Goal: Transaction & Acquisition: Purchase product/service

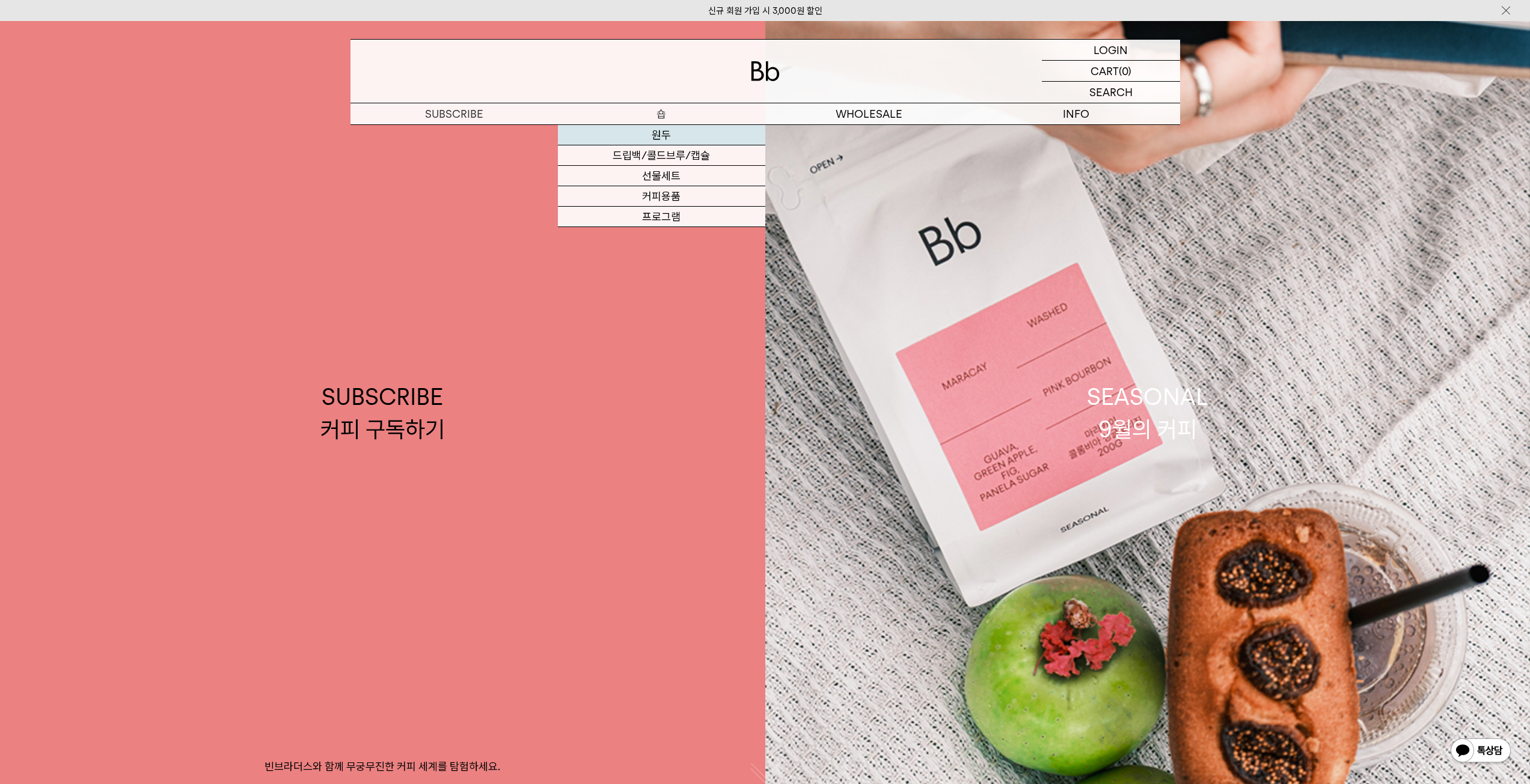
drag, startPoint x: 0, startPoint y: 0, endPoint x: 656, endPoint y: 129, distance: 668.6
click at [656, 129] on link "원두" at bounding box center [661, 135] width 207 height 20
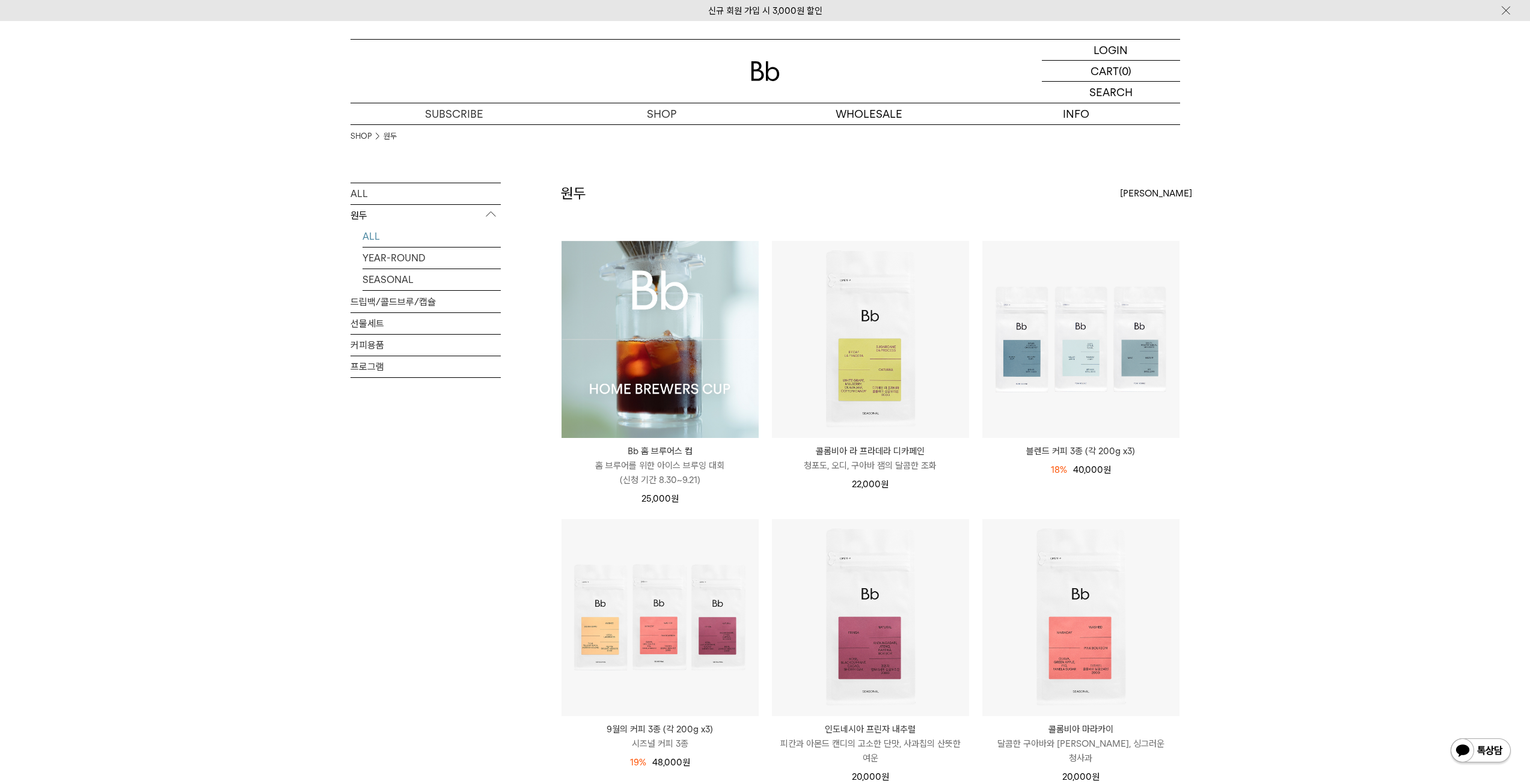
click at [657, 350] on img at bounding box center [659, 339] width 197 height 197
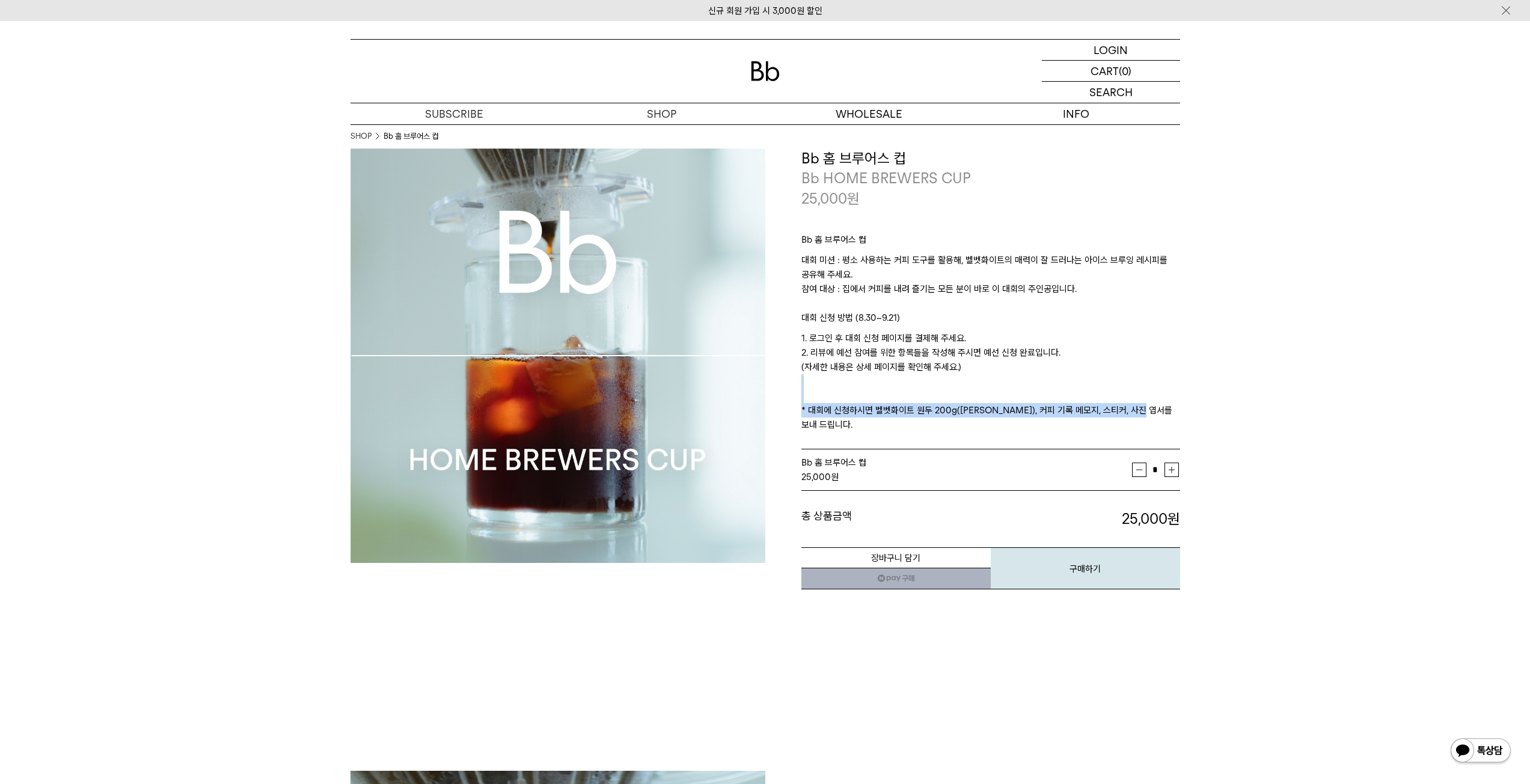
drag, startPoint x: 793, startPoint y: 400, endPoint x: 1145, endPoint y: 413, distance: 352.2
click at [1145, 413] on div "**********" at bounding box center [973, 370] width 415 height 442
click at [1145, 413] on p "1. 로그인 후 대회 신청 페이지를 결제해 주세요. 2. 리뷰에 예선 참여를 위한 항목들을 작성해 주시면 예선 신청 완료입니다. (자세한 내용…" at bounding box center [990, 381] width 379 height 101
drag, startPoint x: 1167, startPoint y: 415, endPoint x: 790, endPoint y: 416, distance: 377.0
click at [790, 416] on div "**********" at bounding box center [973, 370] width 415 height 442
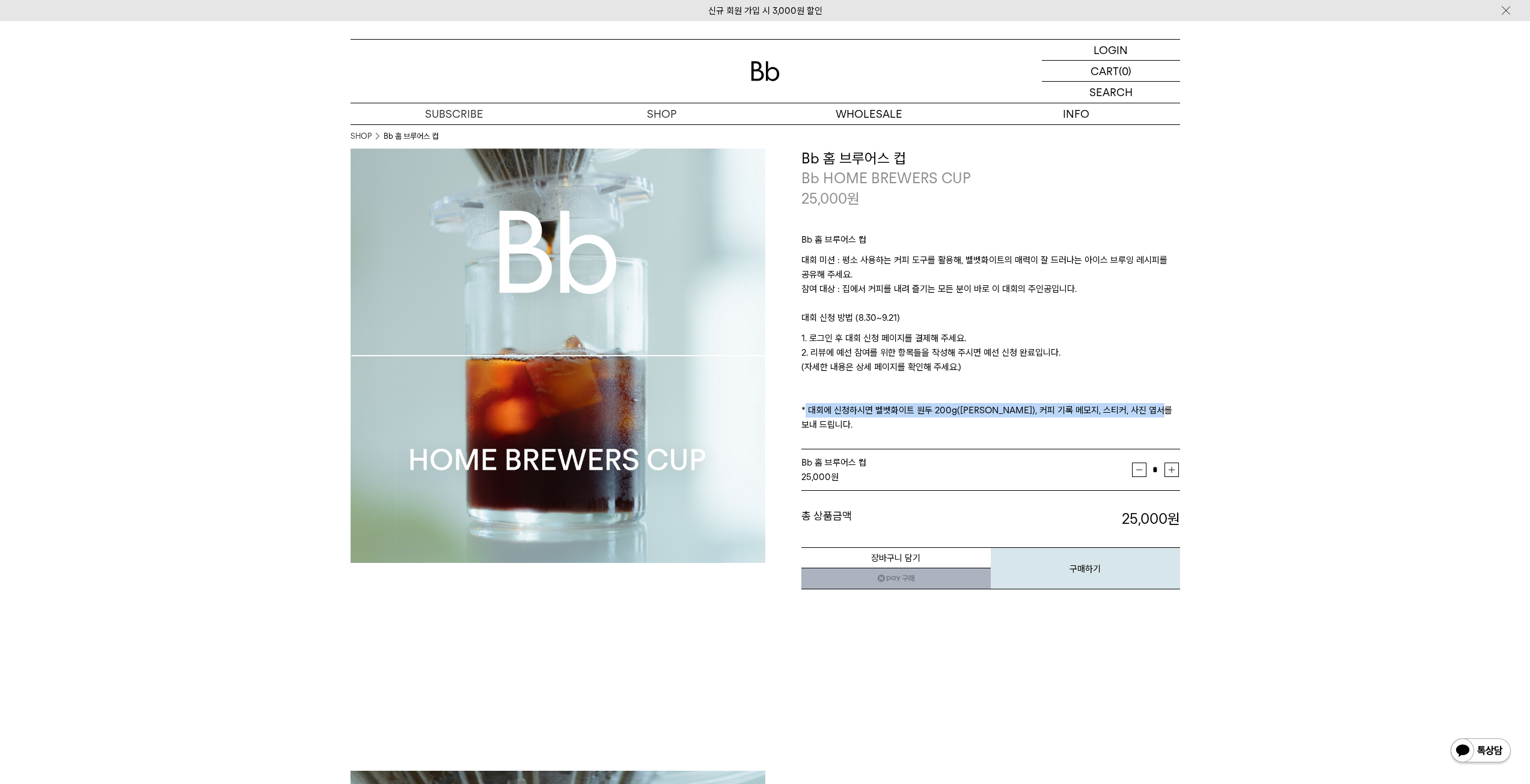
click at [790, 416] on div "**********" at bounding box center [973, 370] width 415 height 442
drag, startPoint x: 790, startPoint y: 416, endPoint x: 1193, endPoint y: 419, distance: 403.0
drag, startPoint x: 1150, startPoint y: 416, endPoint x: 802, endPoint y: 413, distance: 348.0
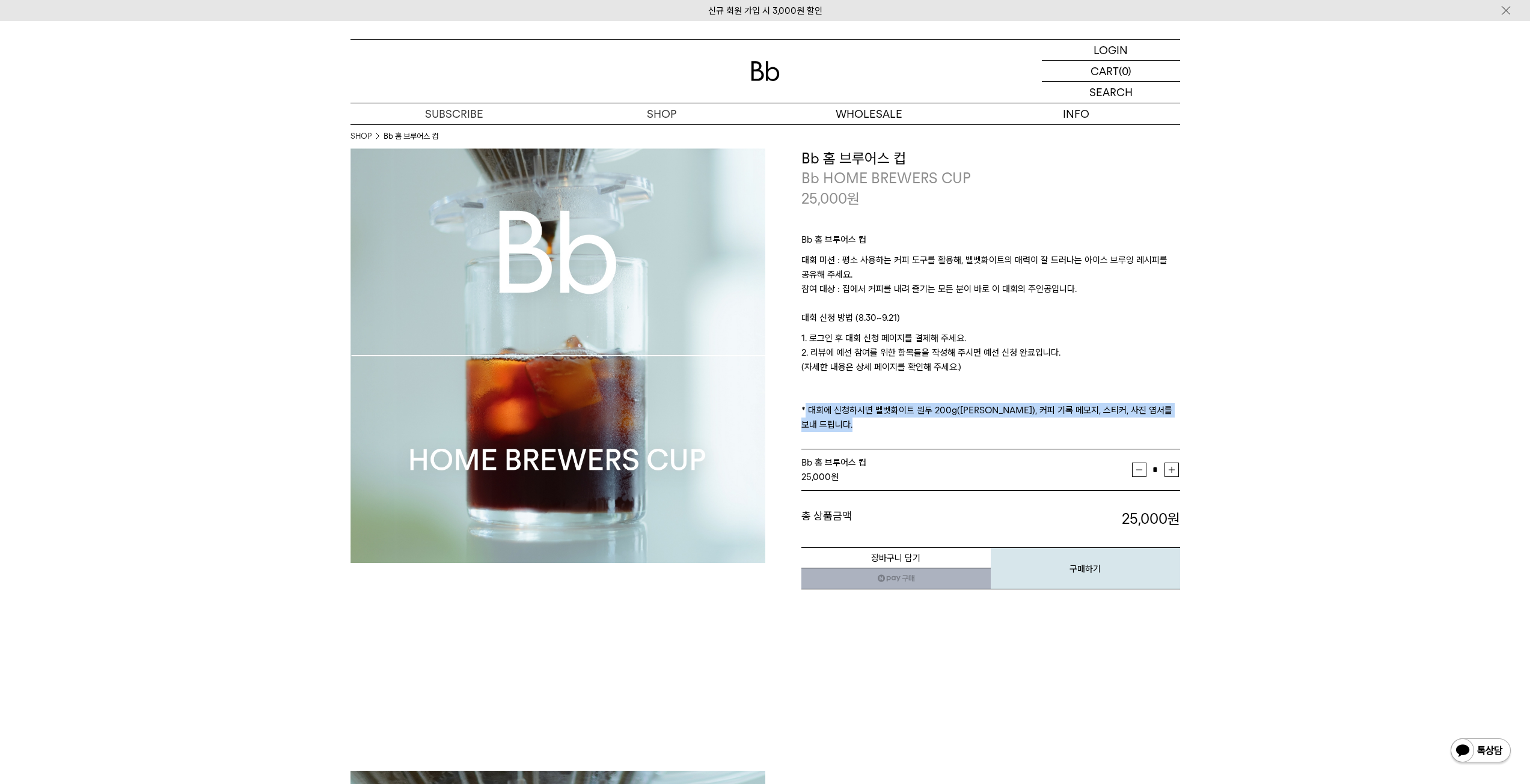
click at [802, 413] on p "1. 로그인 후 대회 신청 페이지를 결제해 주세요. 2. 리뷰에 예선 참여를 위한 항목들을 작성해 주시면 예선 신청 완료입니다. (자세한 내용…" at bounding box center [990, 381] width 379 height 101
drag, startPoint x: 802, startPoint y: 413, endPoint x: 1225, endPoint y: 414, distance: 423.0
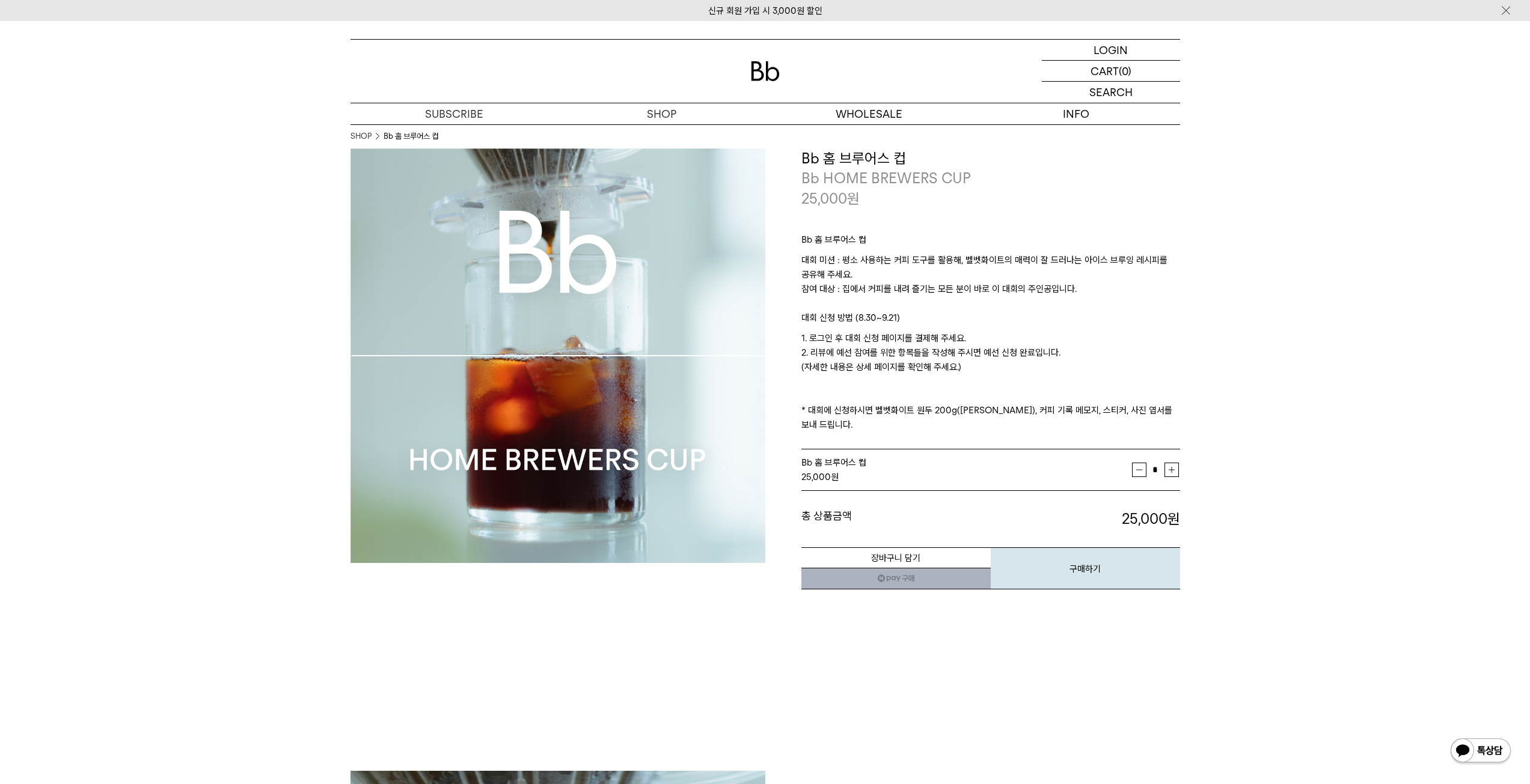
drag, startPoint x: 786, startPoint y: 344, endPoint x: 962, endPoint y: 367, distance: 177.5
click at [962, 367] on div "**********" at bounding box center [973, 370] width 415 height 442
click at [962, 367] on p "1. 로그인 후 대회 신청 페이지를 결제해 주세요. 2. 리뷰에 예선 참여를 위한 항목들을 작성해 주시면 예선 신청 완료입니다. (자세한 내용…" at bounding box center [990, 381] width 379 height 101
click at [1114, 49] on p "로그인" at bounding box center [1110, 50] width 29 height 20
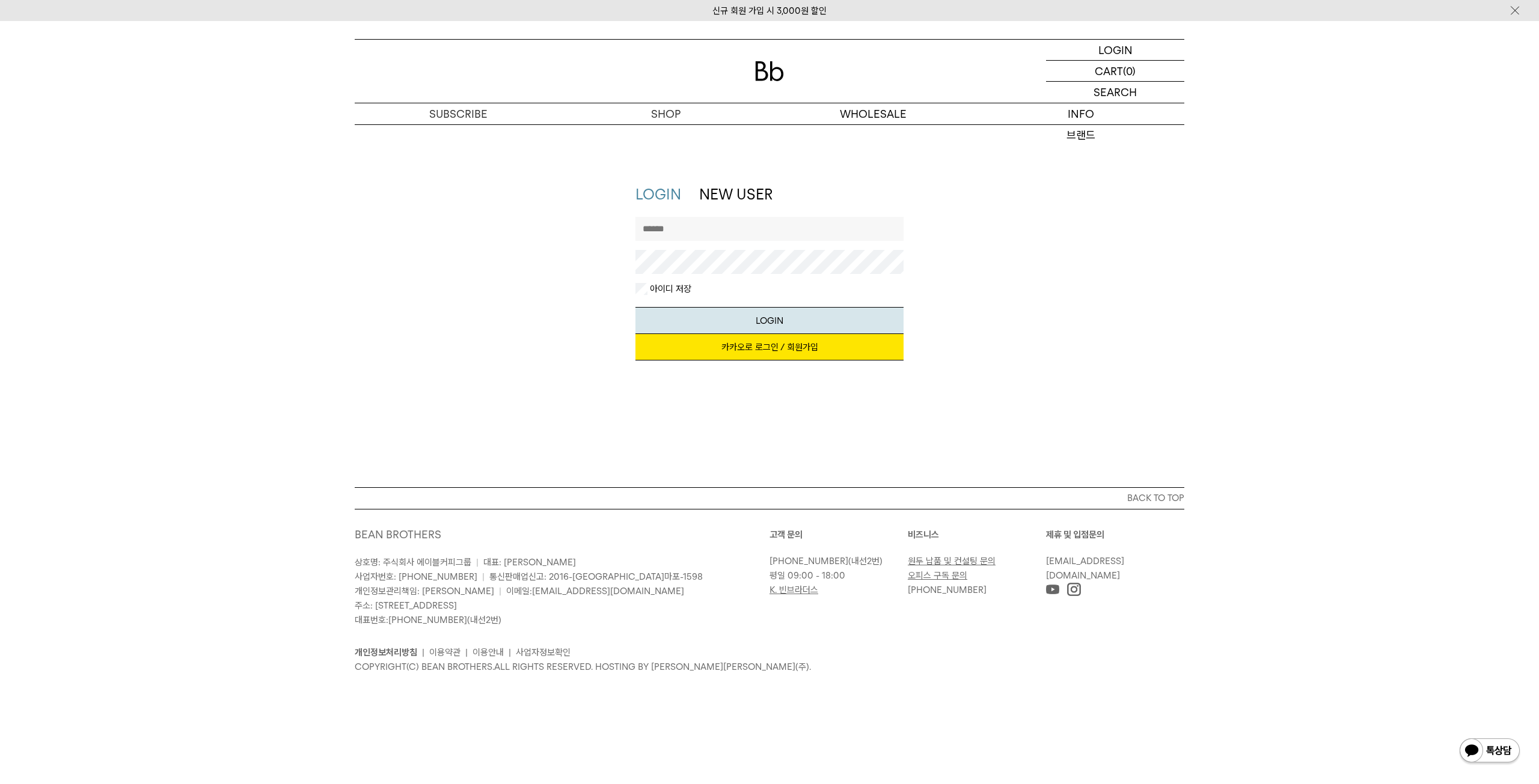
click at [684, 230] on input "text" at bounding box center [769, 229] width 269 height 24
click at [767, 340] on link "카카오로 로그인 / 회원가입" at bounding box center [769, 347] width 269 height 26
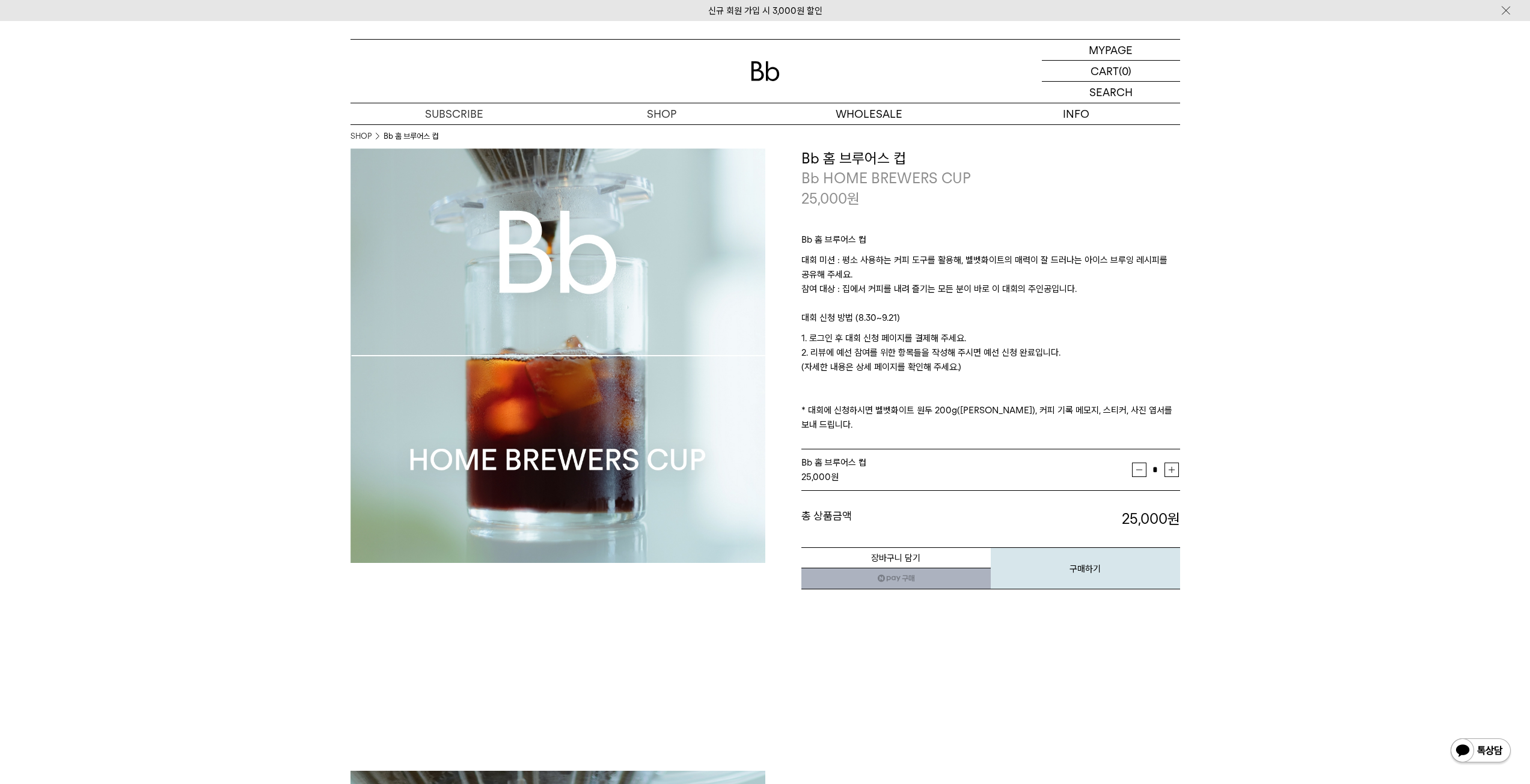
drag, startPoint x: 969, startPoint y: 321, endPoint x: 964, endPoint y: 361, distance: 40.3
click at [964, 361] on div "Bb 홈 브루어스 컵 대회 미션 : 평소 사용하는 커피 도구를 활용해, 벨벳화이트의 매력이 잘 드러나는 아이스 브루잉 레시피를 공유해 주세요.…" at bounding box center [990, 329] width 379 height 242
click at [964, 361] on p "1. 로그인 후 대회 신청 페이지를 결제해 주세요. 2. 리뷰에 예선 참여를 위한 항목들을 작성해 주시면 예선 신청 완료입니다. (자세한 내용…" at bounding box center [990, 381] width 379 height 101
drag, startPoint x: 962, startPoint y: 363, endPoint x: 963, endPoint y: 338, distance: 25.0
click at [963, 338] on p "1. 로그인 후 대회 신청 페이지를 결제해 주세요. 2. 리뷰에 예선 참여를 위한 항목들을 작성해 주시면 예선 신청 완료입니다. (자세한 내용…" at bounding box center [990, 381] width 379 height 101
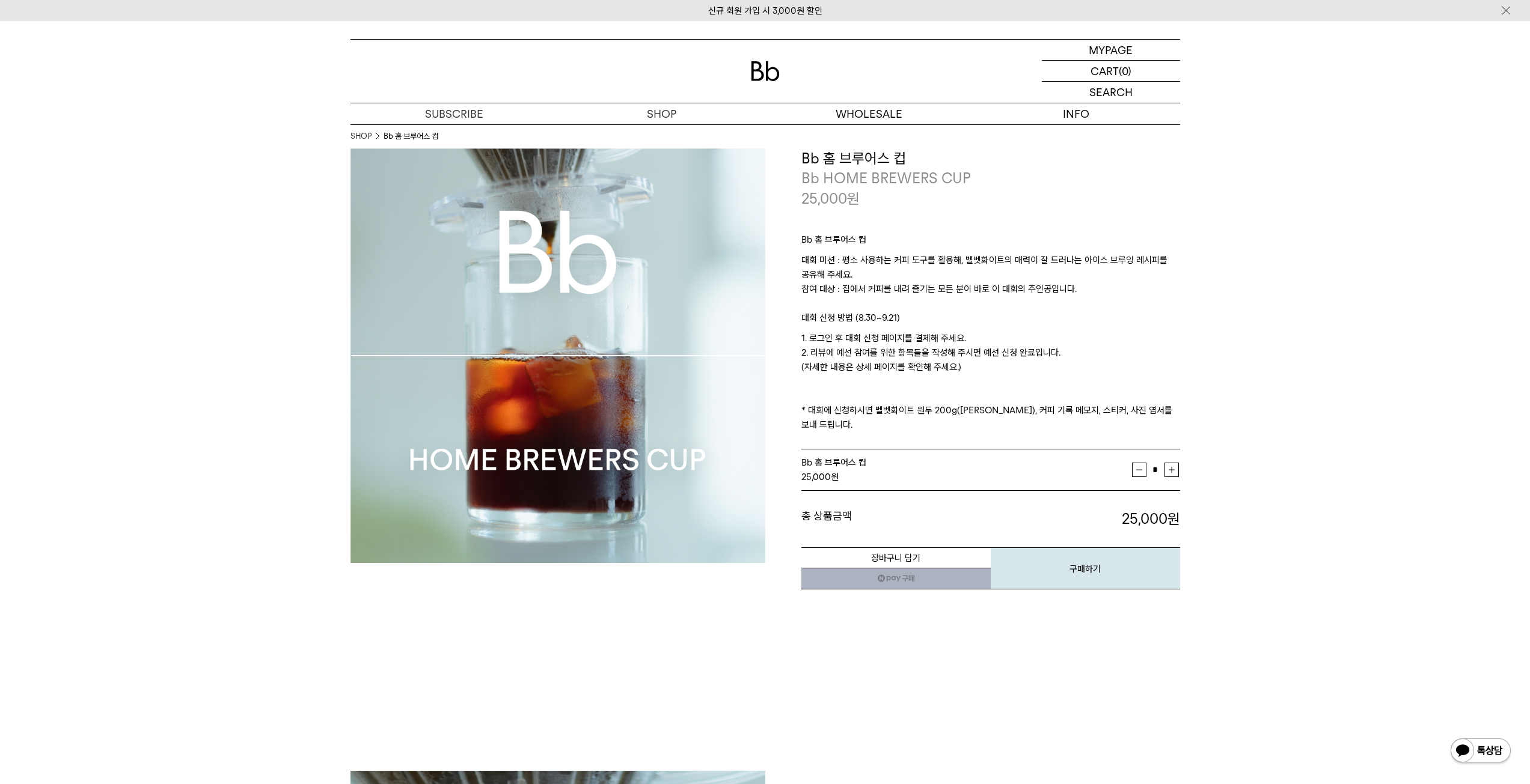
click at [963, 338] on p "1. 로그인 후 대회 신청 페이지를 결제해 주세요. 2. 리뷰에 예선 참여를 위한 항목들을 작성해 주시면 예선 신청 완료입니다. (자세한 내용…" at bounding box center [990, 381] width 379 height 101
click at [1063, 491] on div "총 상품금액 25,000 원 총 할인금액 총 상품금액 25,000 원" at bounding box center [990, 510] width 379 height 38
click at [884, 568] on link "네이버페이 구매하기" at bounding box center [895, 579] width 189 height 22
drag, startPoint x: 966, startPoint y: 362, endPoint x: 795, endPoint y: 319, distance: 176.3
click at [795, 319] on div "**********" at bounding box center [973, 370] width 415 height 442
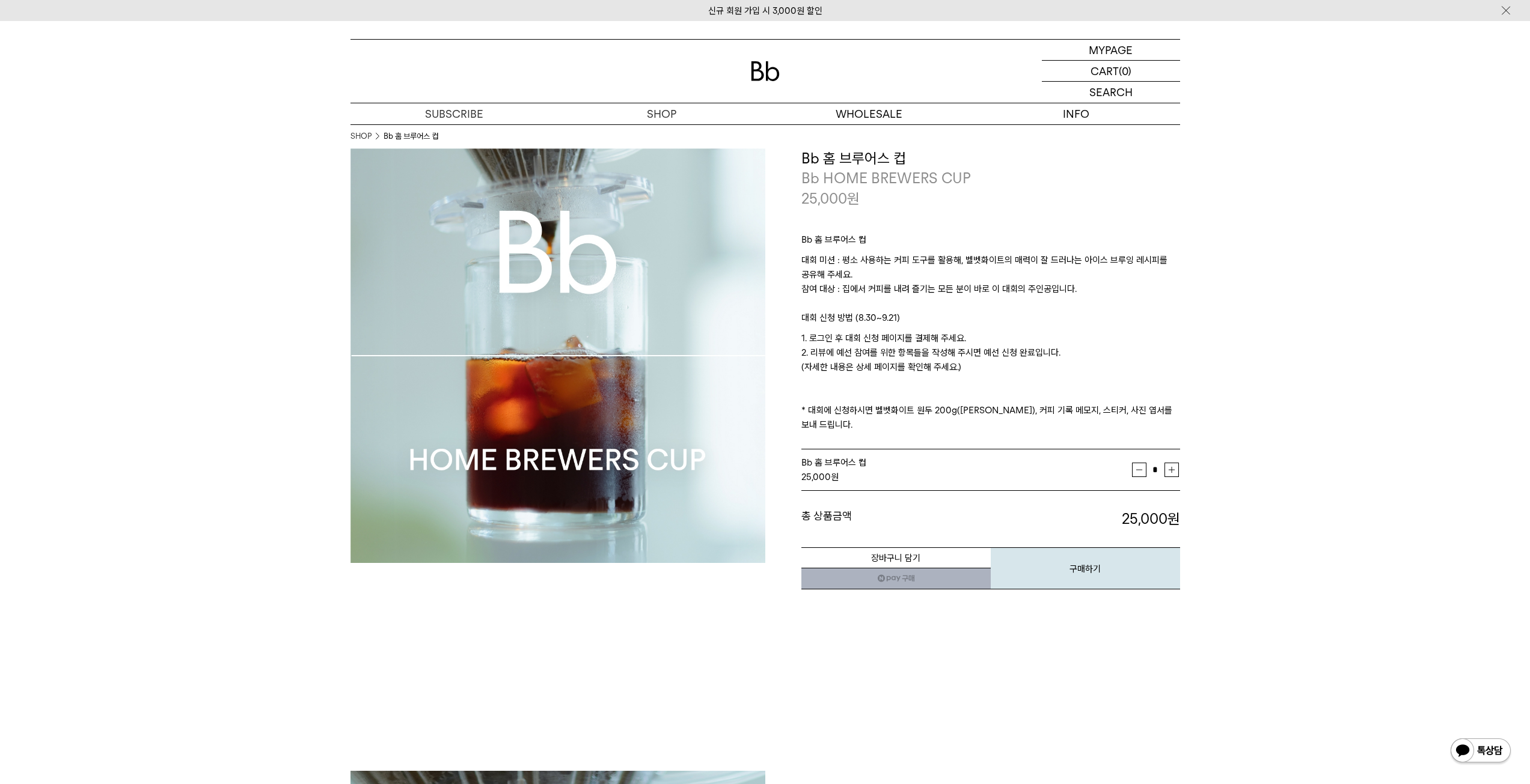
click at [795, 319] on div "**********" at bounding box center [973, 370] width 415 height 442
drag, startPoint x: 791, startPoint y: 331, endPoint x: 969, endPoint y: 368, distance: 181.8
click at [969, 368] on div "**********" at bounding box center [973, 370] width 415 height 442
click at [969, 368] on p "1. 로그인 후 대회 신청 페이지를 결제해 주세요. 2. 리뷰에 예선 참여를 위한 항목들을 작성해 주시면 예선 신청 완료입니다. (자세한 내용…" at bounding box center [990, 381] width 379 height 101
drag, startPoint x: 978, startPoint y: 372, endPoint x: 825, endPoint y: 347, distance: 155.0
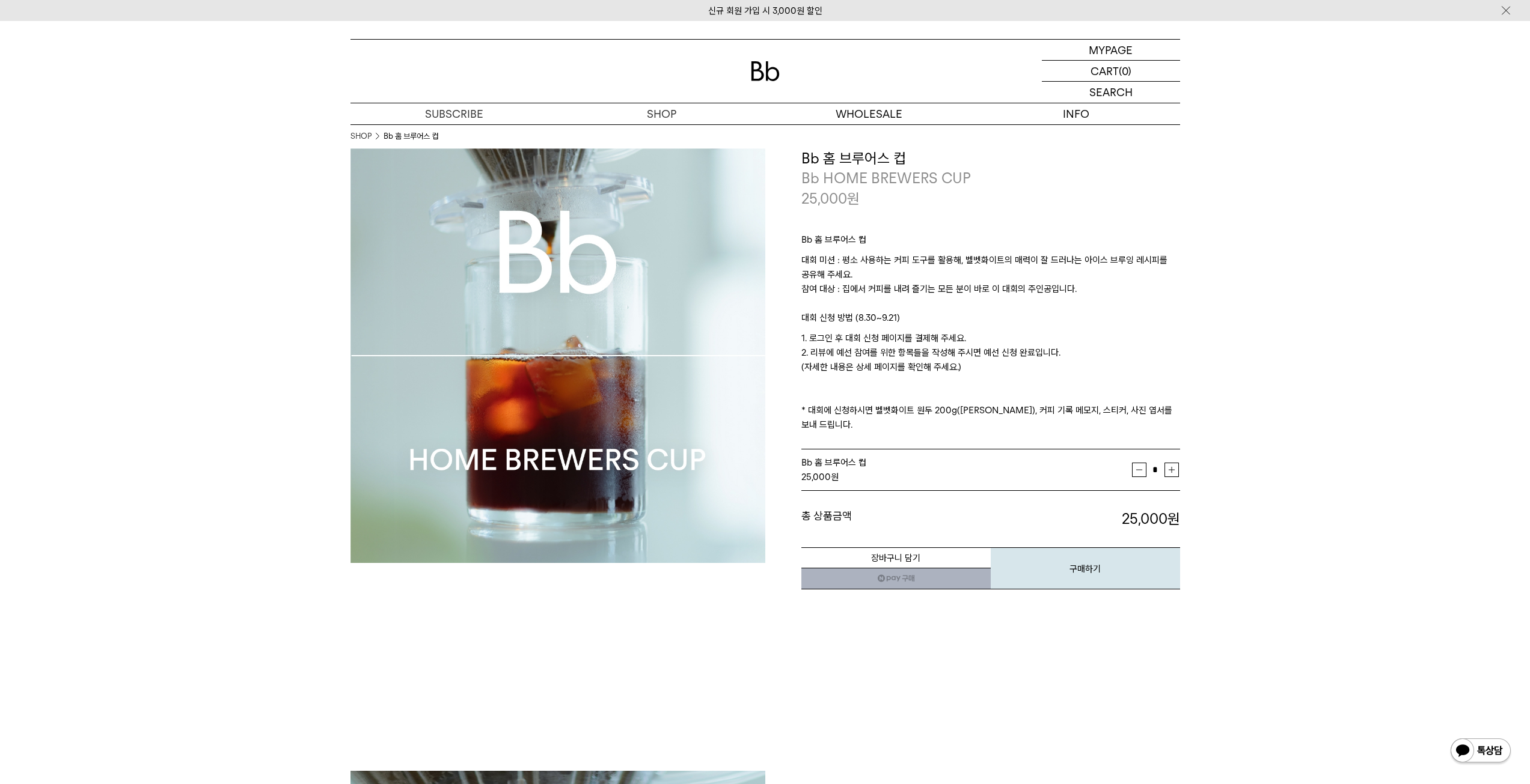
click at [825, 347] on p "1. 로그인 후 대회 신청 페이지를 결제해 주세요. 2. 리뷰에 예선 참여를 위한 항목들을 작성해 주시면 예선 신청 완료입니다. (자세한 내용…" at bounding box center [990, 381] width 379 height 101
click at [825, 347] on p "1. 로그인 후 대회 신청 페이지를 결제해 주세요. 2. 리뷰에 예선 참여를 위한 항목들을 작성해 주시면 예선 신청 완료입니다. (자세한 내용…" at bounding box center [990, 381] width 379 height 101
click at [1072, 558] on button "구매하기" at bounding box center [1085, 569] width 189 height 42
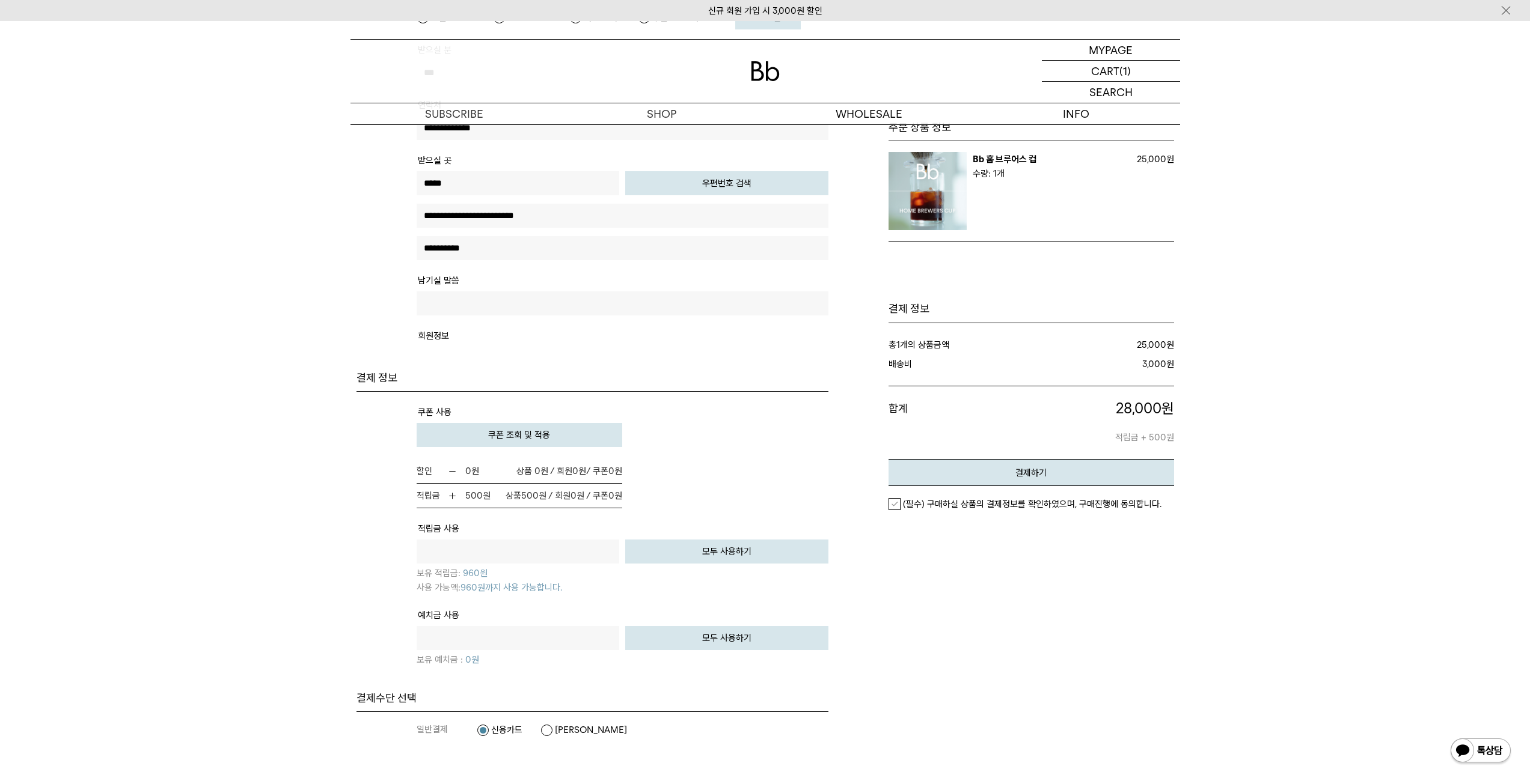
scroll to position [541, 0]
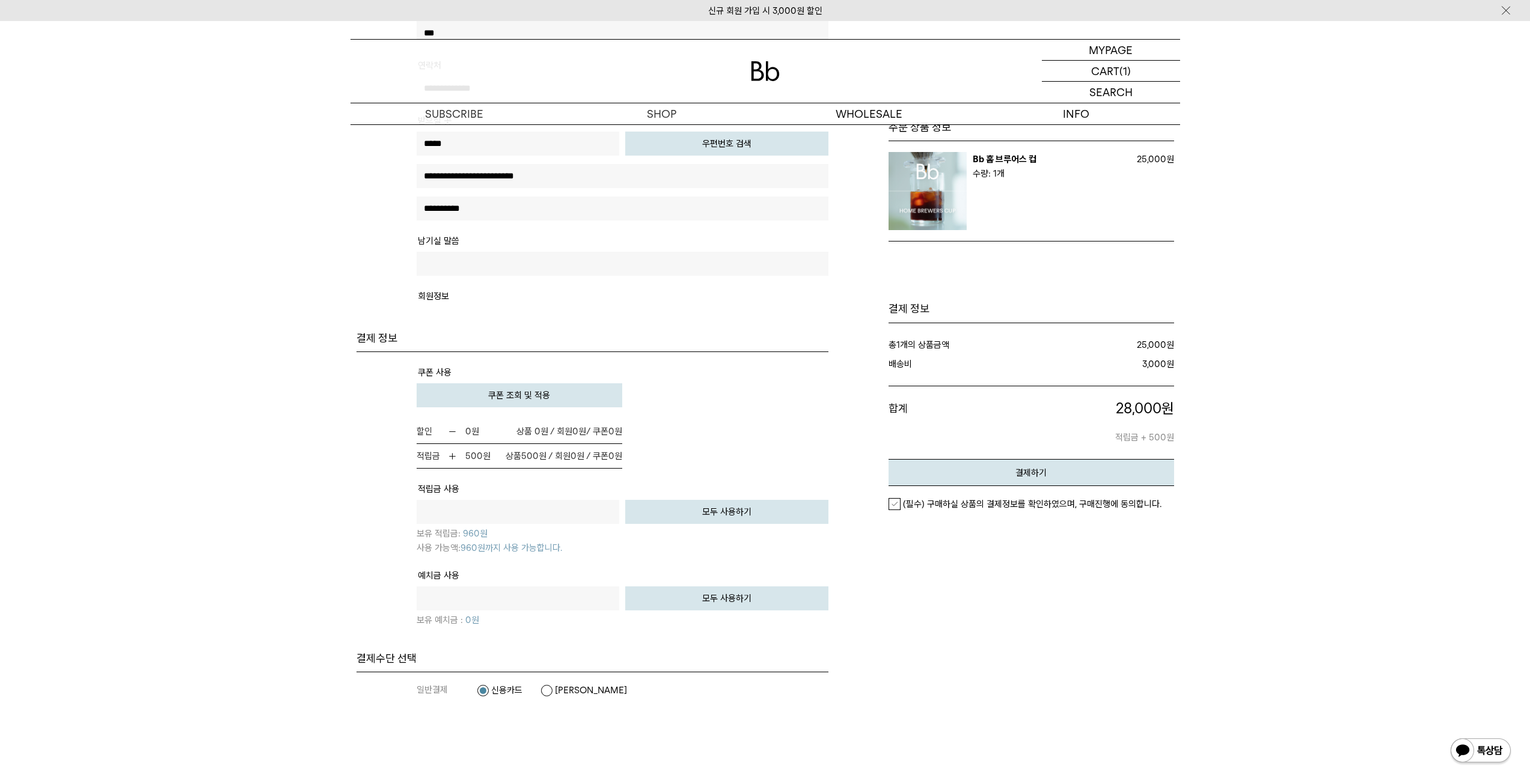
click at [901, 502] on label "(필수) 구매하실 상품의 결제정보를 확인하였으며, 구매진행에 동의합니다." at bounding box center [1025, 504] width 273 height 12
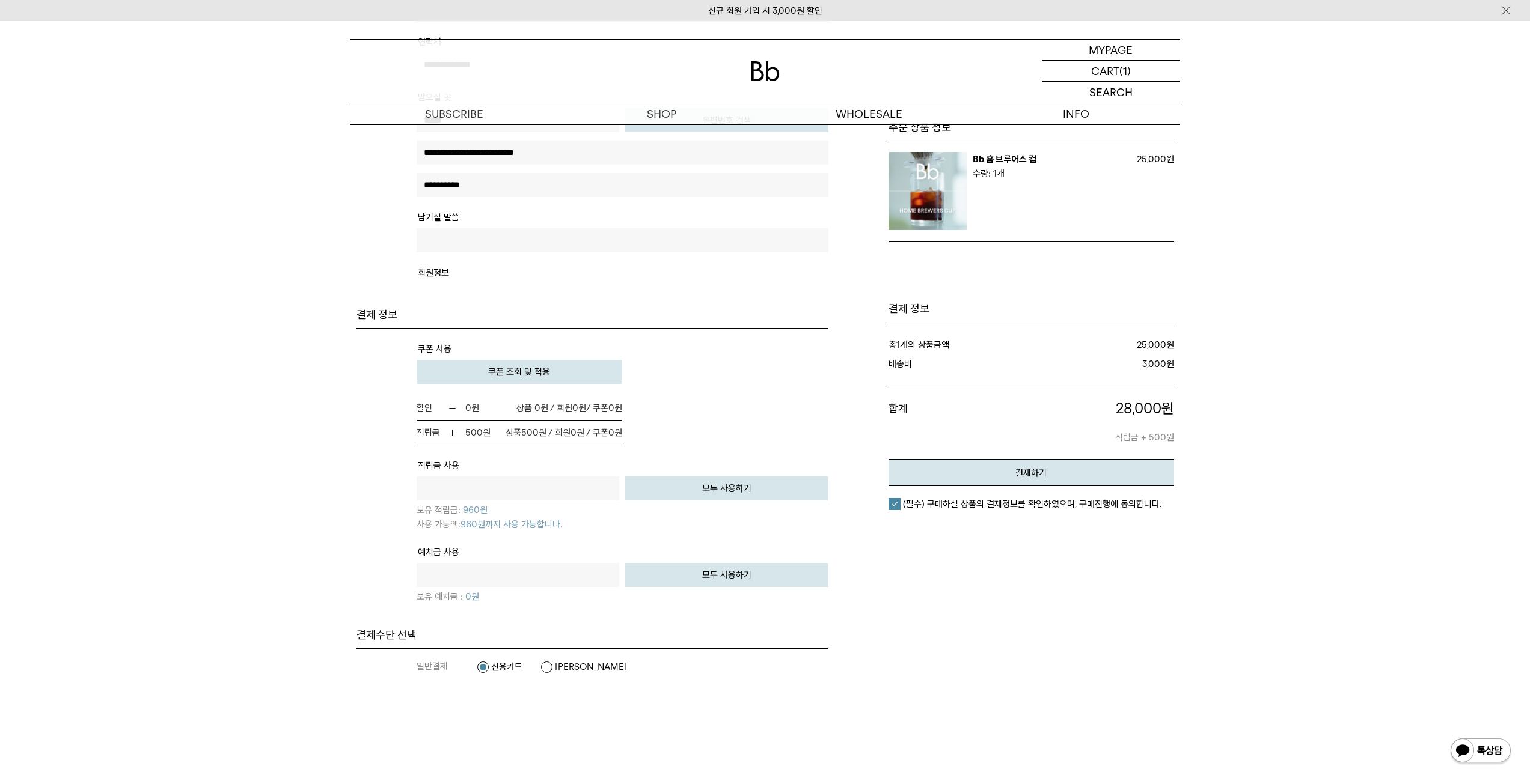
scroll to position [721, 0]
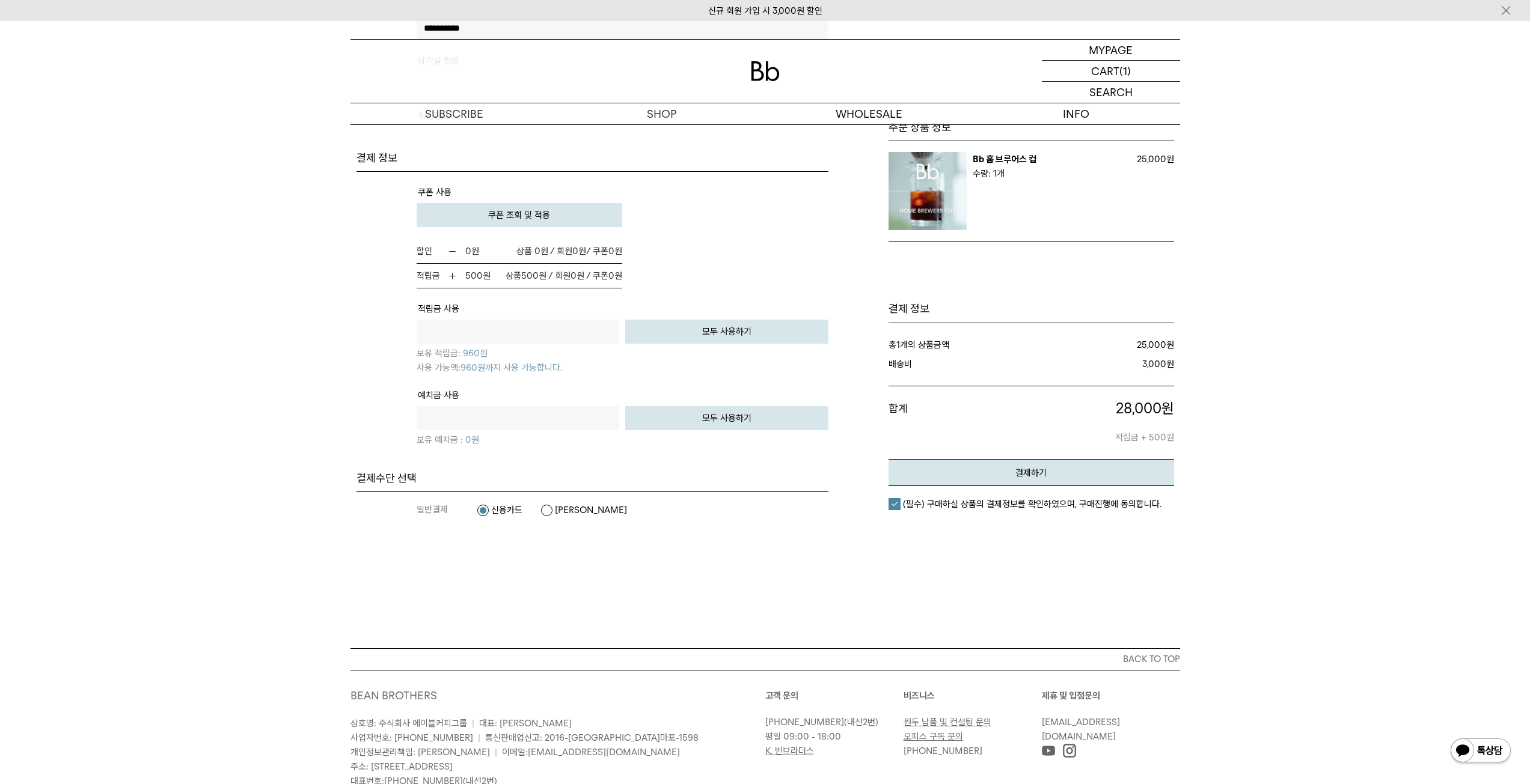
click at [550, 508] on label "카카오페이" at bounding box center [584, 510] width 87 height 12
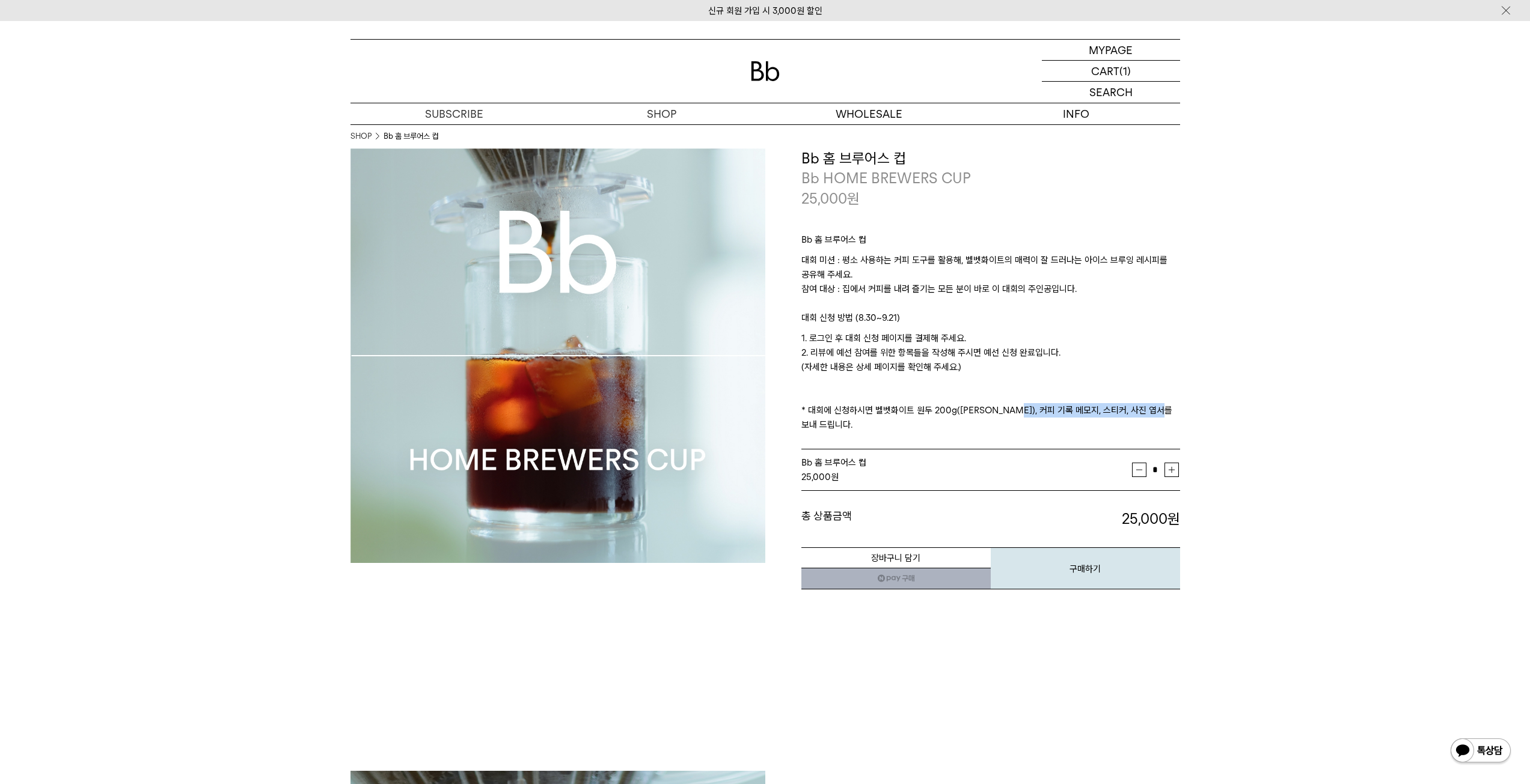
drag, startPoint x: 1010, startPoint y: 409, endPoint x: 1215, endPoint y: 418, distance: 205.2
drag, startPoint x: 1156, startPoint y: 415, endPoint x: 788, endPoint y: 406, distance: 368.1
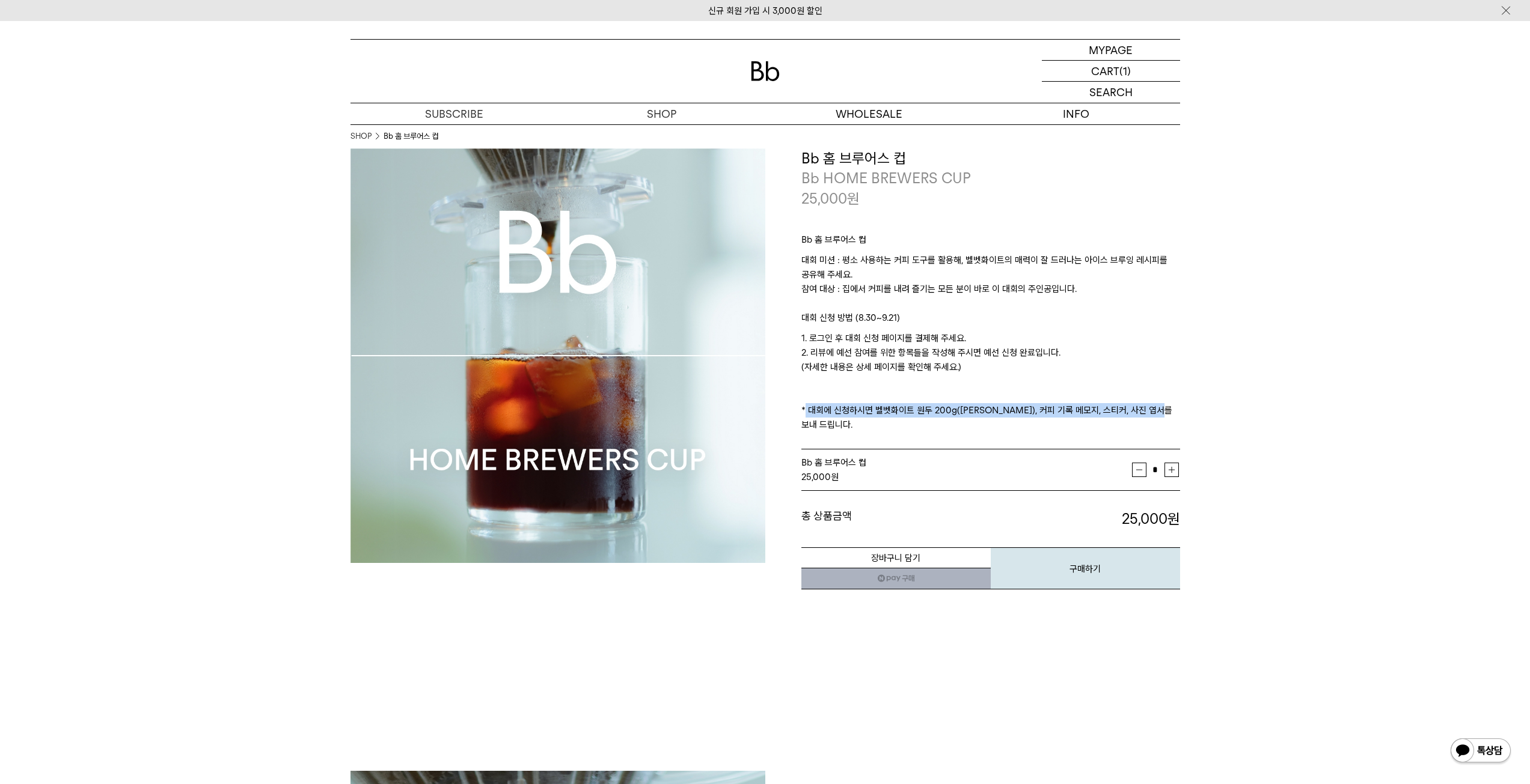
click at [788, 406] on div "**********" at bounding box center [973, 370] width 415 height 442
drag, startPoint x: 790, startPoint y: 406, endPoint x: 1002, endPoint y: 417, distance: 212.3
click at [1002, 417] on div "**********" at bounding box center [973, 370] width 415 height 442
click at [1002, 417] on p "1. 로그인 후 대회 신청 페이지를 결제해 주세요. 2. 리뷰에 예선 참여를 위한 항목들을 작성해 주시면 예선 신청 완료입니다. (자세한 내용…" at bounding box center [990, 381] width 379 height 101
drag, startPoint x: 1006, startPoint y: 416, endPoint x: 797, endPoint y: 412, distance: 209.0
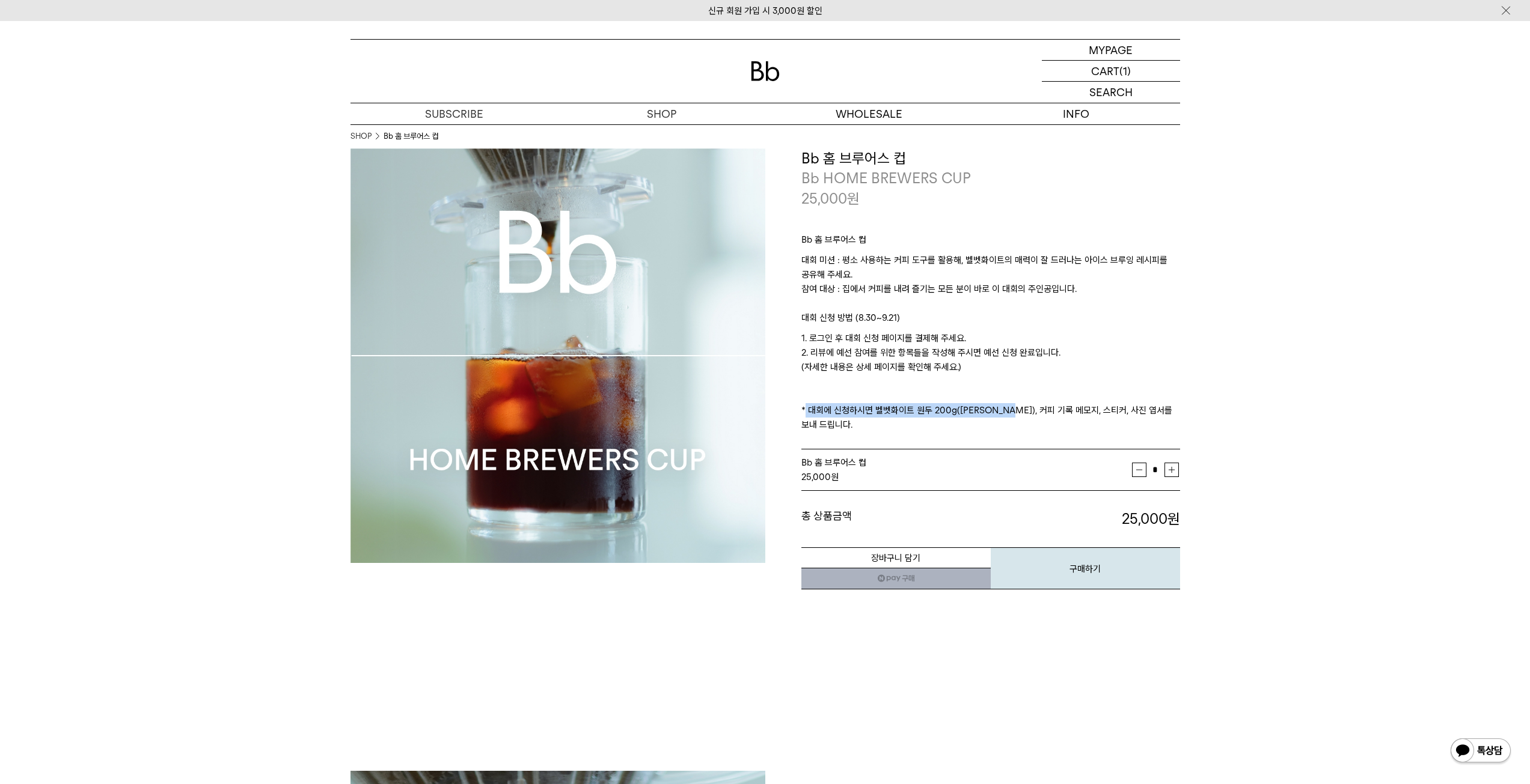
click at [797, 412] on div "**********" at bounding box center [973, 370] width 415 height 442
drag, startPoint x: 1026, startPoint y: 414, endPoint x: 1196, endPoint y: 412, distance: 170.0
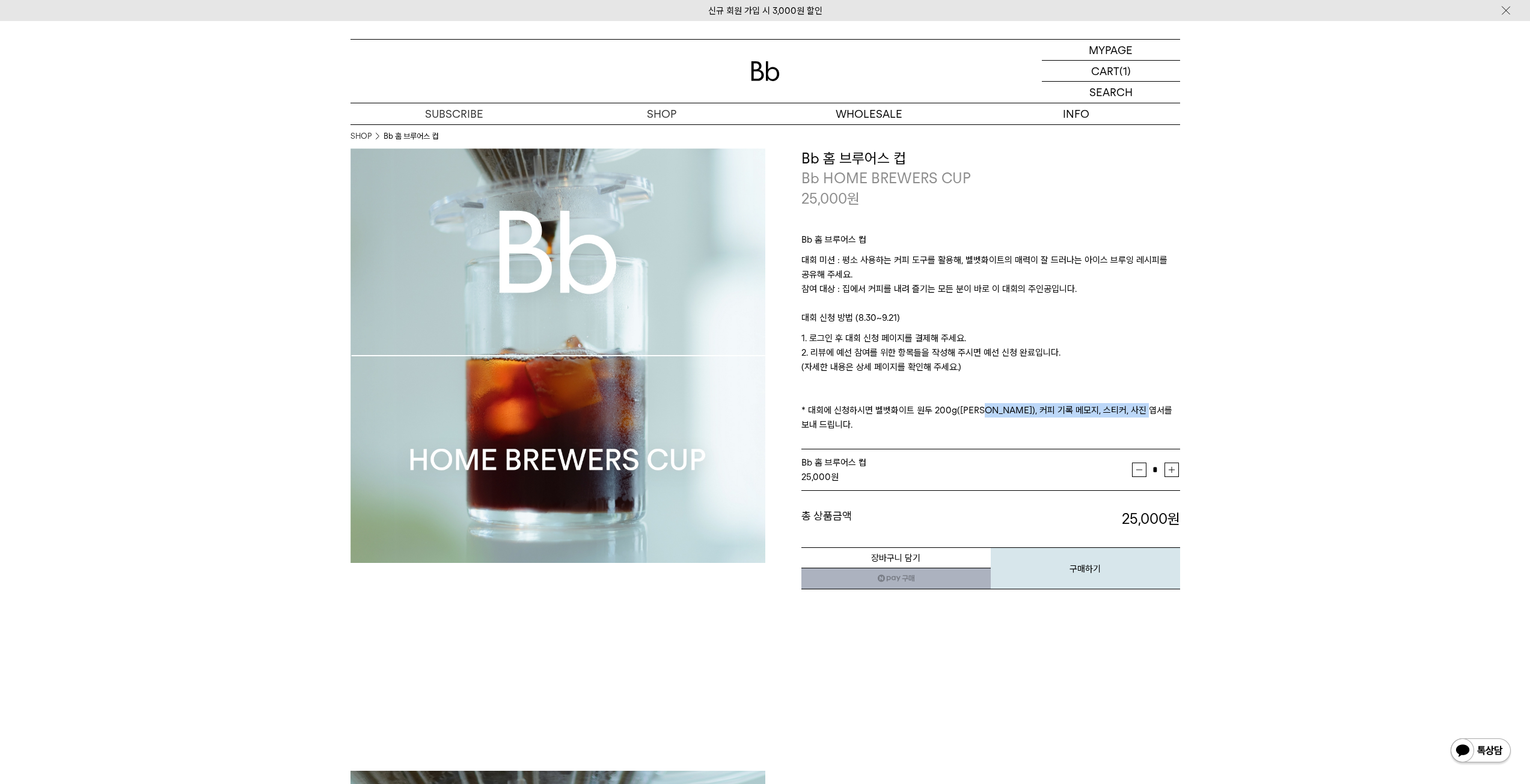
drag, startPoint x: 1108, startPoint y: 405, endPoint x: 976, endPoint y: 405, distance: 132.0
click at [976, 405] on p "1. 로그인 후 대회 신청 페이지를 결제해 주세요. 2. 리뷰에 예선 참여를 위한 항목들을 작성해 주시면 예선 신청 완료입니다. (자세한 내용…" at bounding box center [990, 381] width 379 height 101
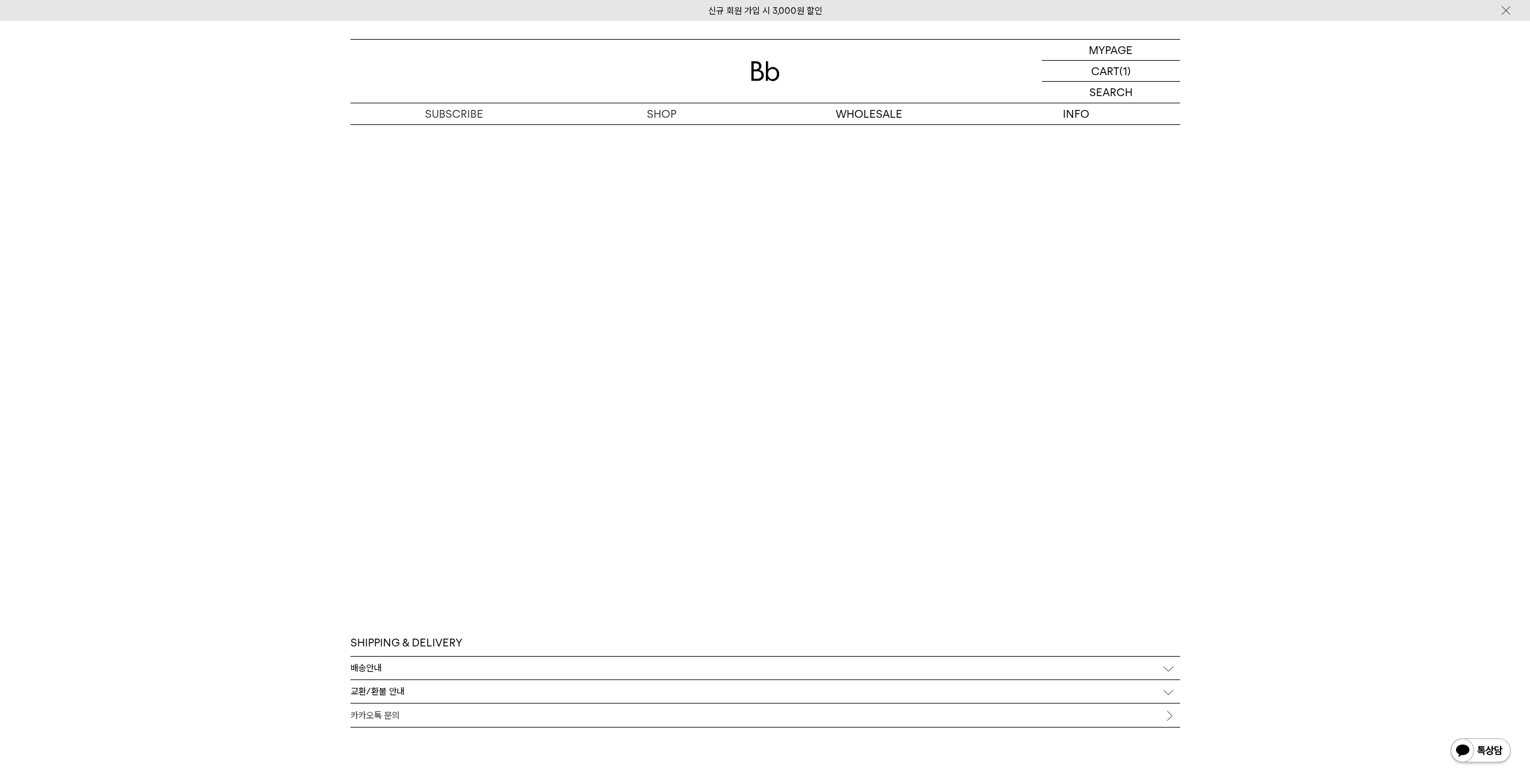
scroll to position [6055, 0]
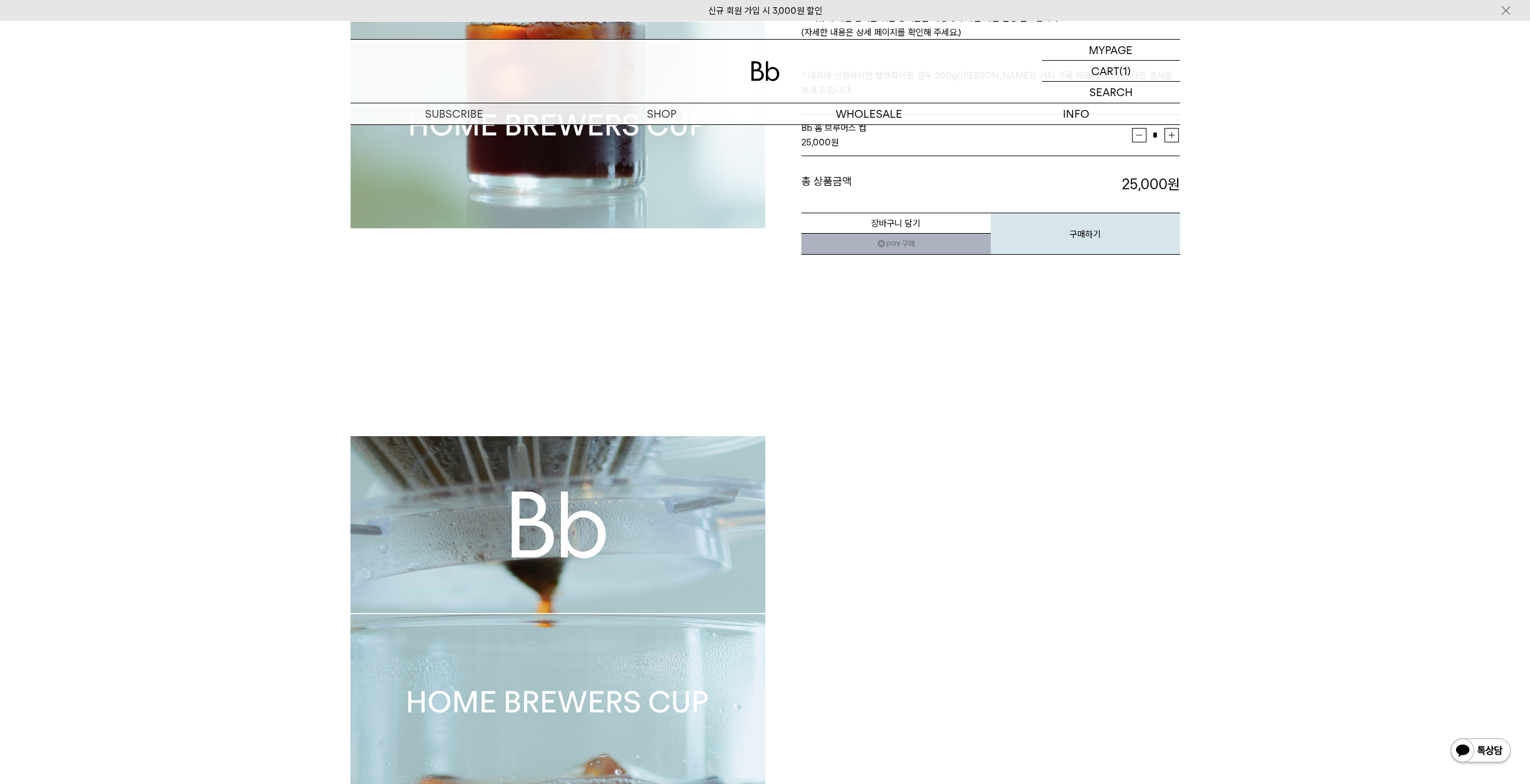
scroll to position [0, 0]
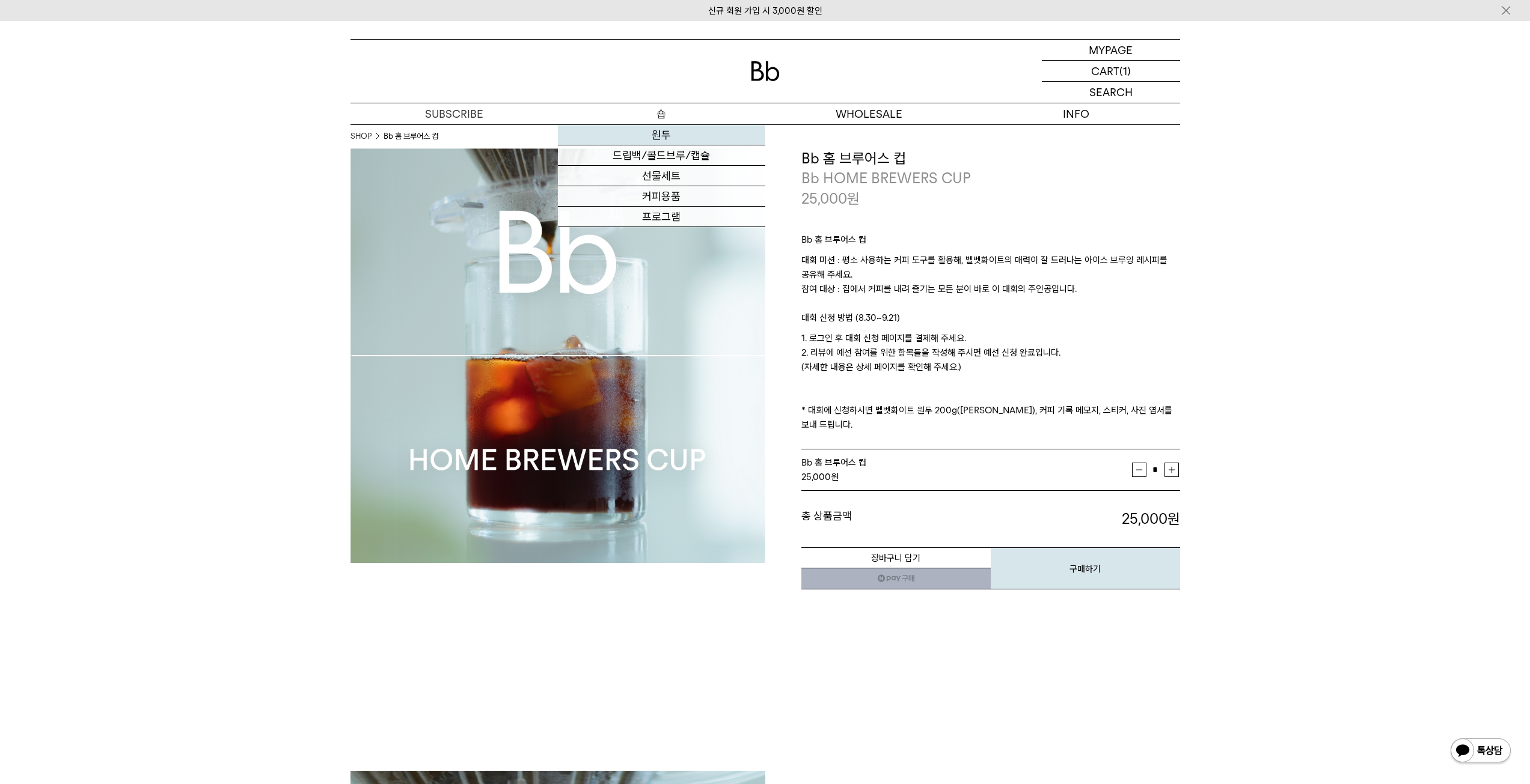
click at [657, 131] on link "원두" at bounding box center [661, 135] width 207 height 20
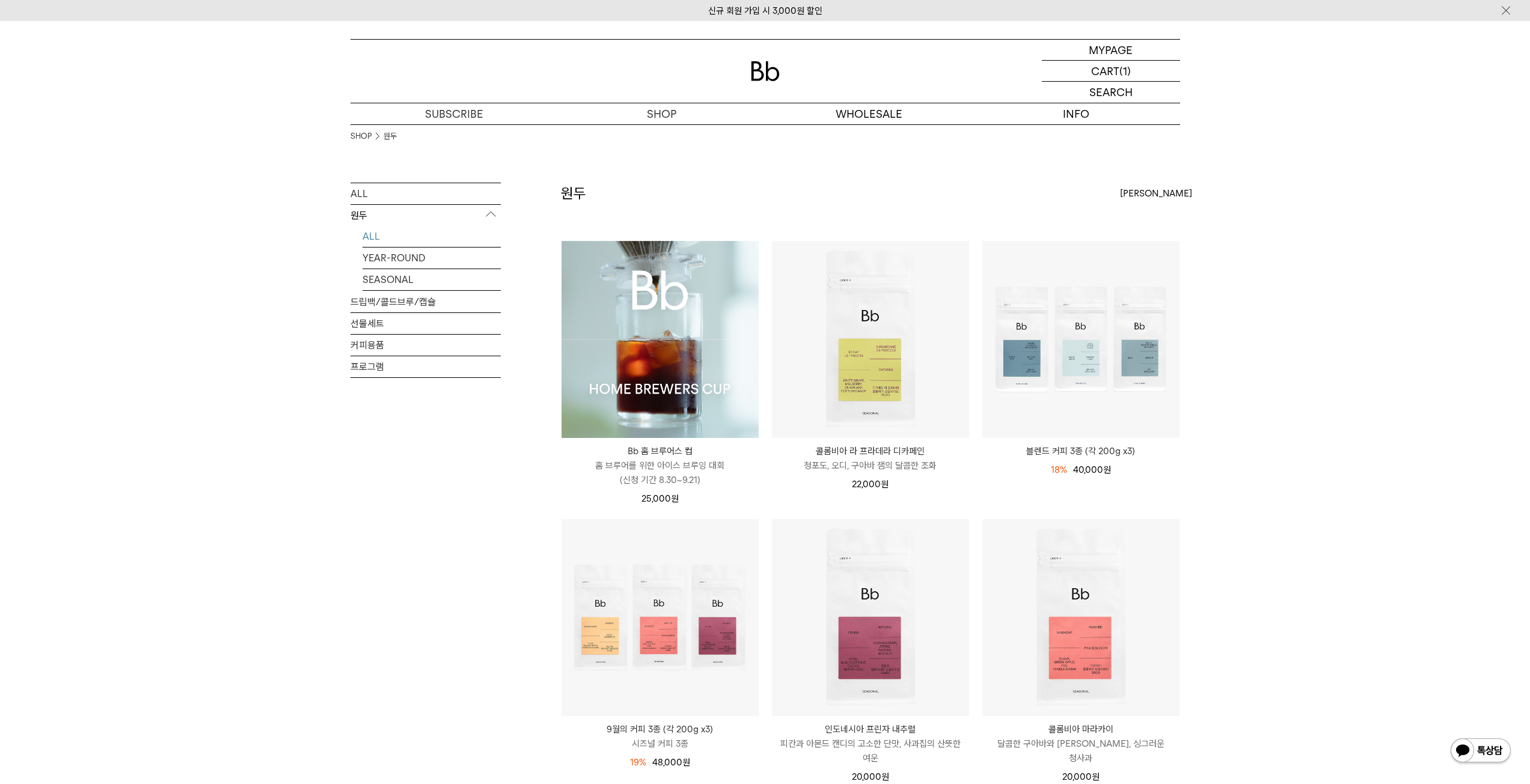
click at [642, 322] on img at bounding box center [659, 339] width 197 height 197
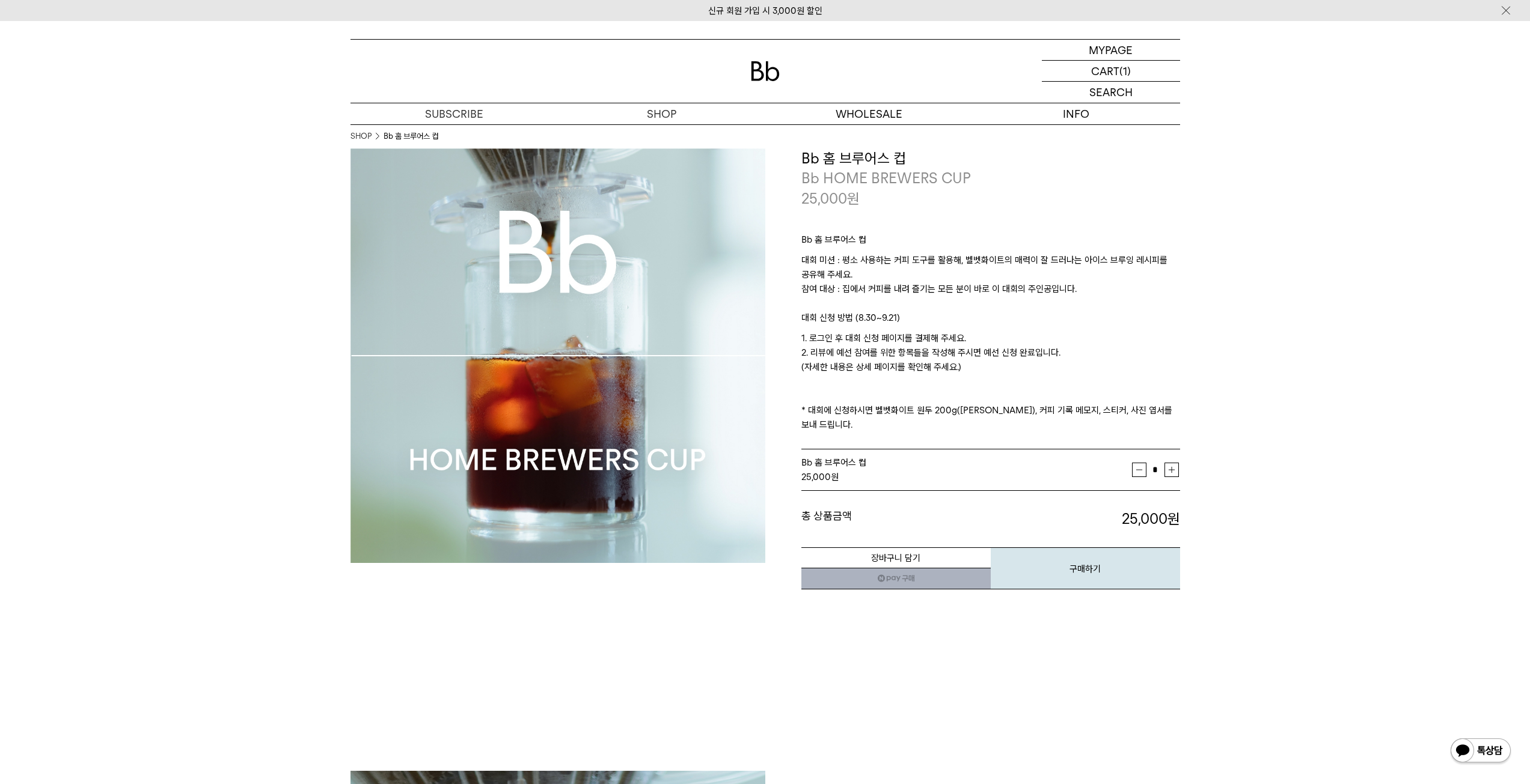
click at [1175, 463] on button "증가" at bounding box center [1172, 470] width 15 height 15
click at [1137, 463] on button "감소" at bounding box center [1139, 470] width 15 height 15
click at [1166, 463] on button "증가" at bounding box center [1172, 470] width 15 height 15
click at [1141, 463] on button "감소" at bounding box center [1139, 470] width 15 height 15
type input "*"
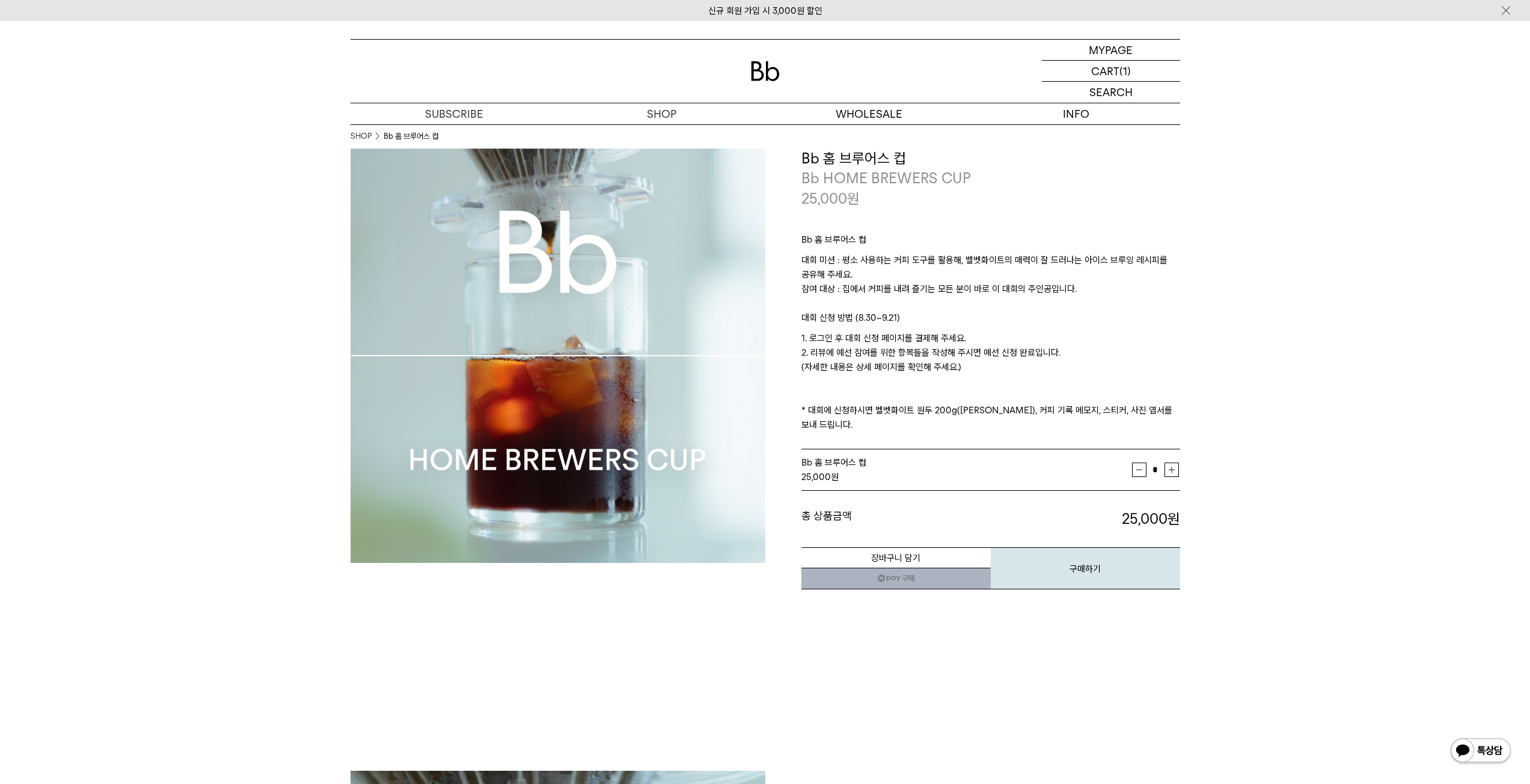
drag, startPoint x: 975, startPoint y: 367, endPoint x: 969, endPoint y: 338, distance: 29.6
click at [969, 338] on p "1. 로그인 후 대회 신청 페이지를 결제해 주세요. 2. 리뷰에 예선 참여를 위한 항목들을 작성해 주시면 예선 신청 완료입니다. (자세한 내용…" at bounding box center [990, 381] width 379 height 101
drag, startPoint x: 961, startPoint y: 336, endPoint x: 957, endPoint y: 371, distance: 35.2
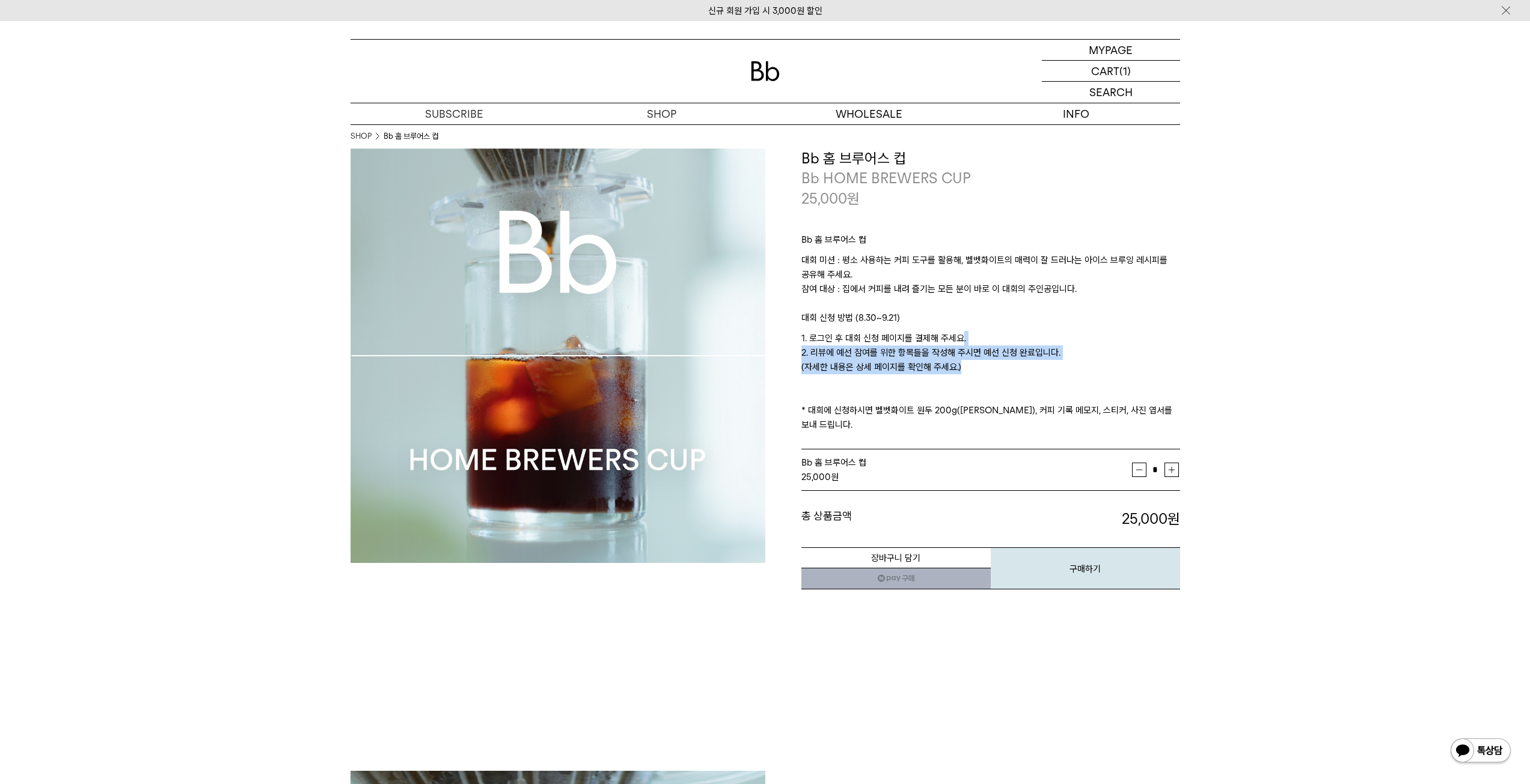
click at [957, 371] on p "1. 로그인 후 대회 신청 페이지를 결제해 주세요. 2. 리뷰에 예선 참여를 위한 항목들을 작성해 주시면 예선 신청 완료입니다. (자세한 내용…" at bounding box center [990, 381] width 379 height 101
drag, startPoint x: 967, startPoint y: 376, endPoint x: 973, endPoint y: 340, distance: 36.5
click at [973, 340] on p "1. 로그인 후 대회 신청 페이지를 결제해 주세요. 2. 리뷰에 예선 참여를 위한 항목들을 작성해 주시면 예선 신청 완료입니다. (자세한 내용…" at bounding box center [990, 381] width 379 height 101
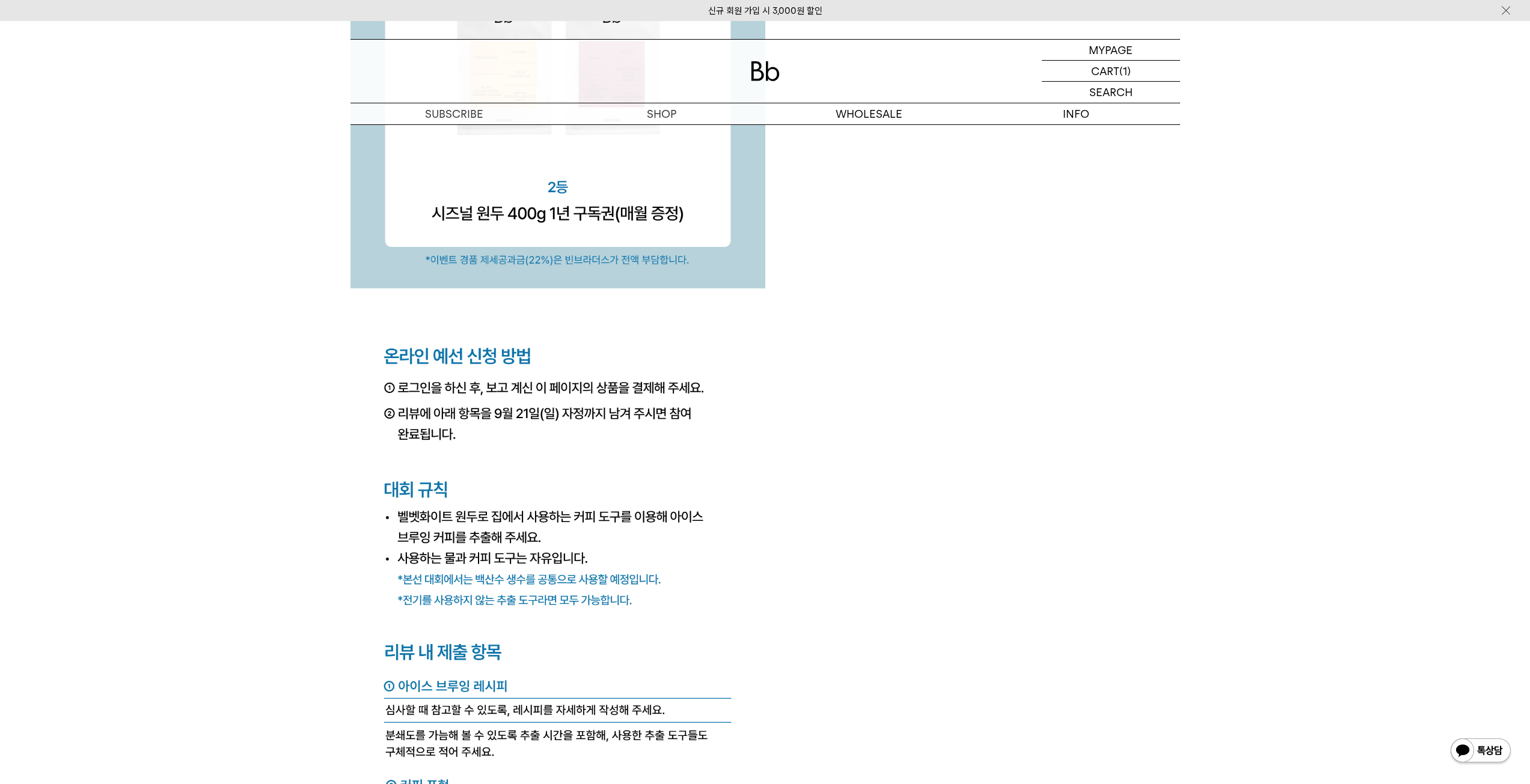
scroll to position [4202, 0]
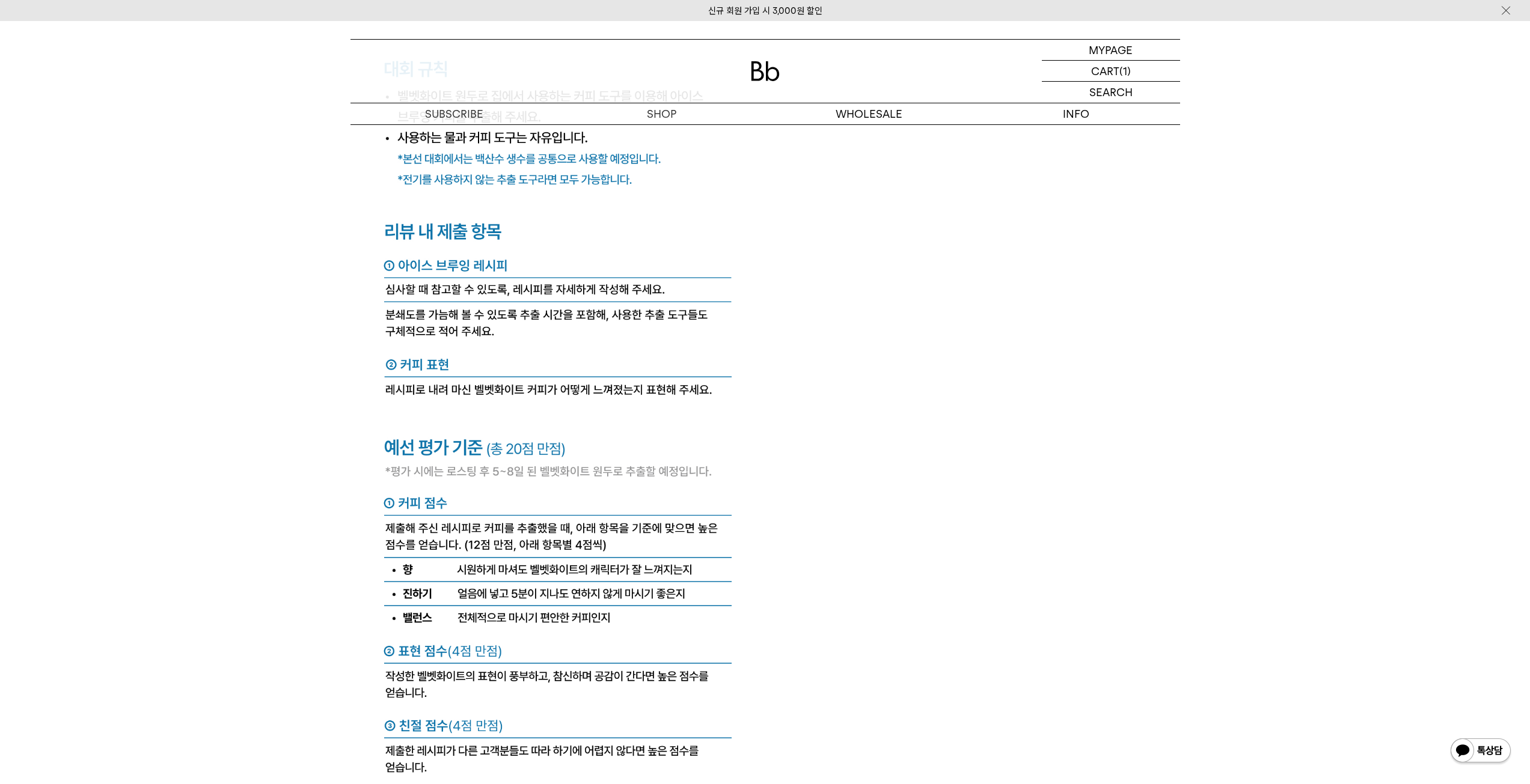
scroll to position [4622, 0]
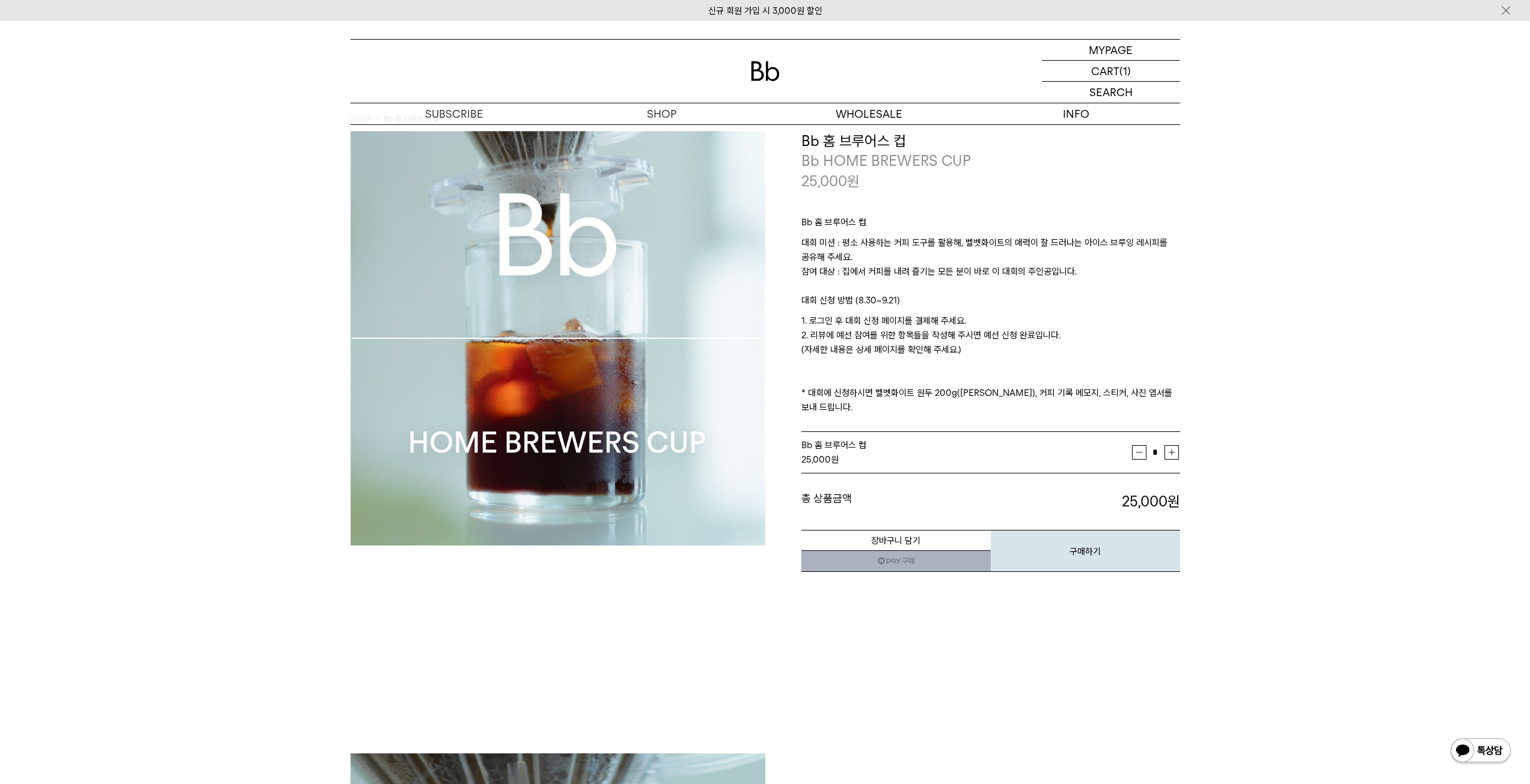
scroll to position [0, 0]
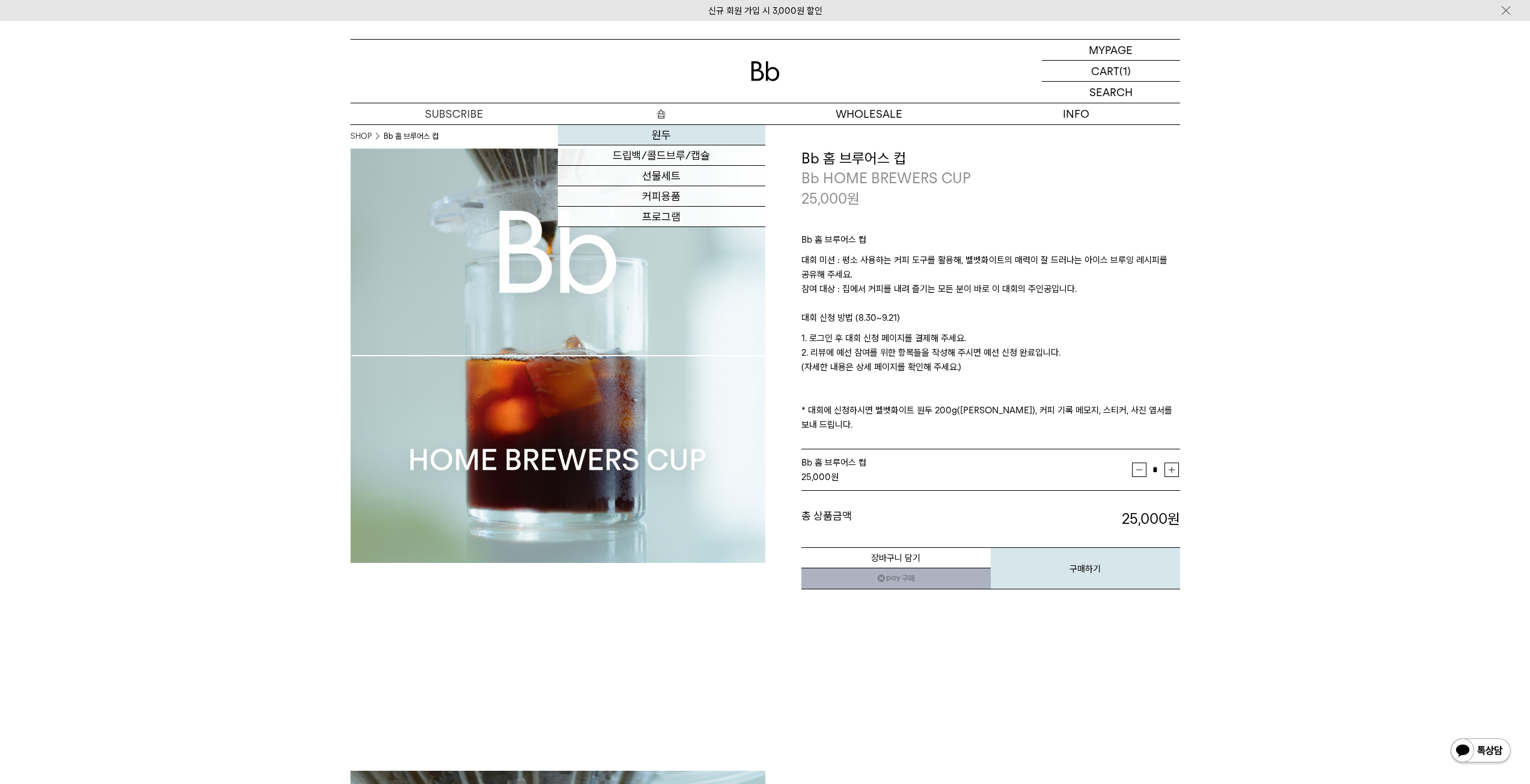
click at [656, 134] on link "원두" at bounding box center [661, 135] width 207 height 20
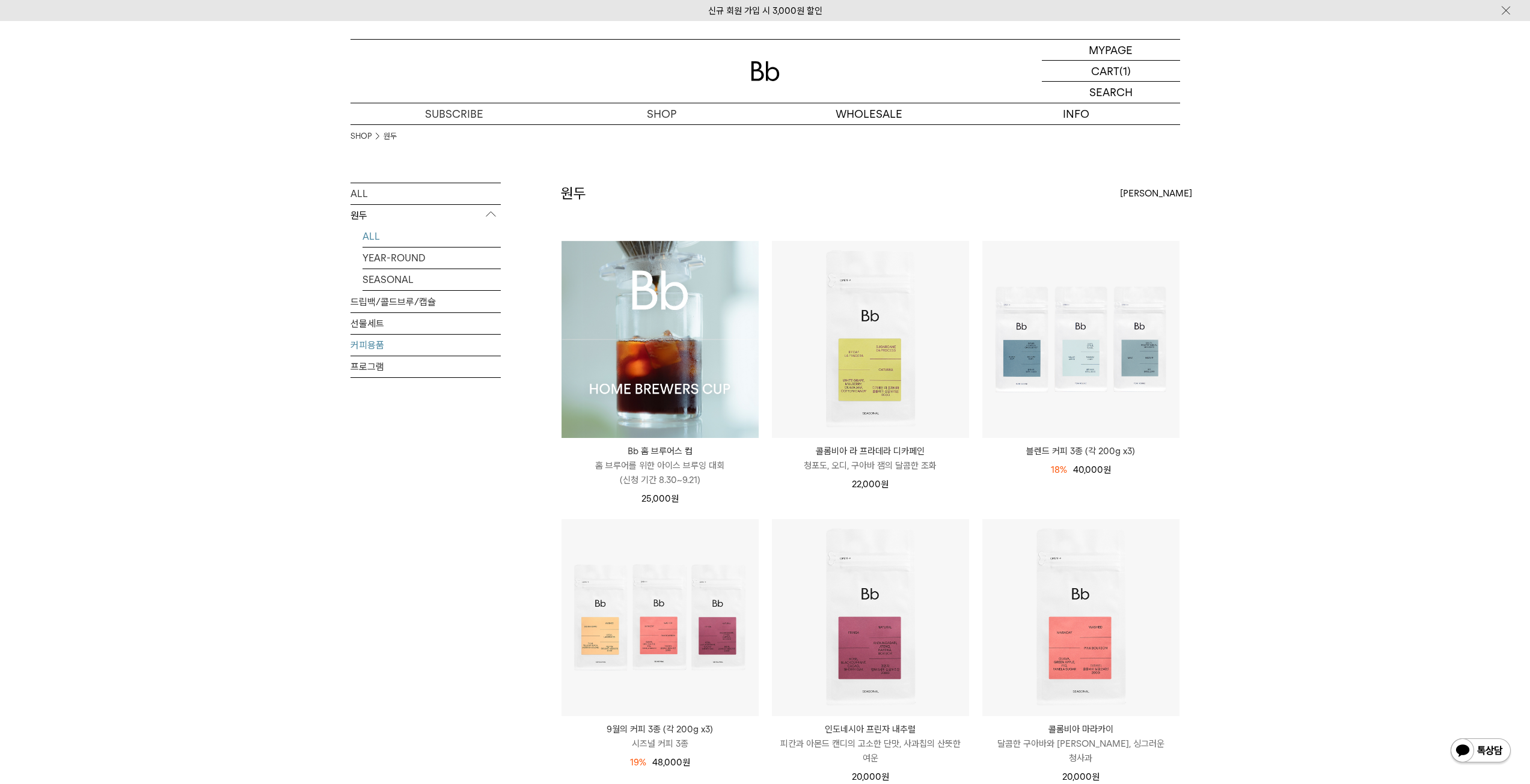
click at [381, 342] on link "커피용품" at bounding box center [425, 345] width 151 height 21
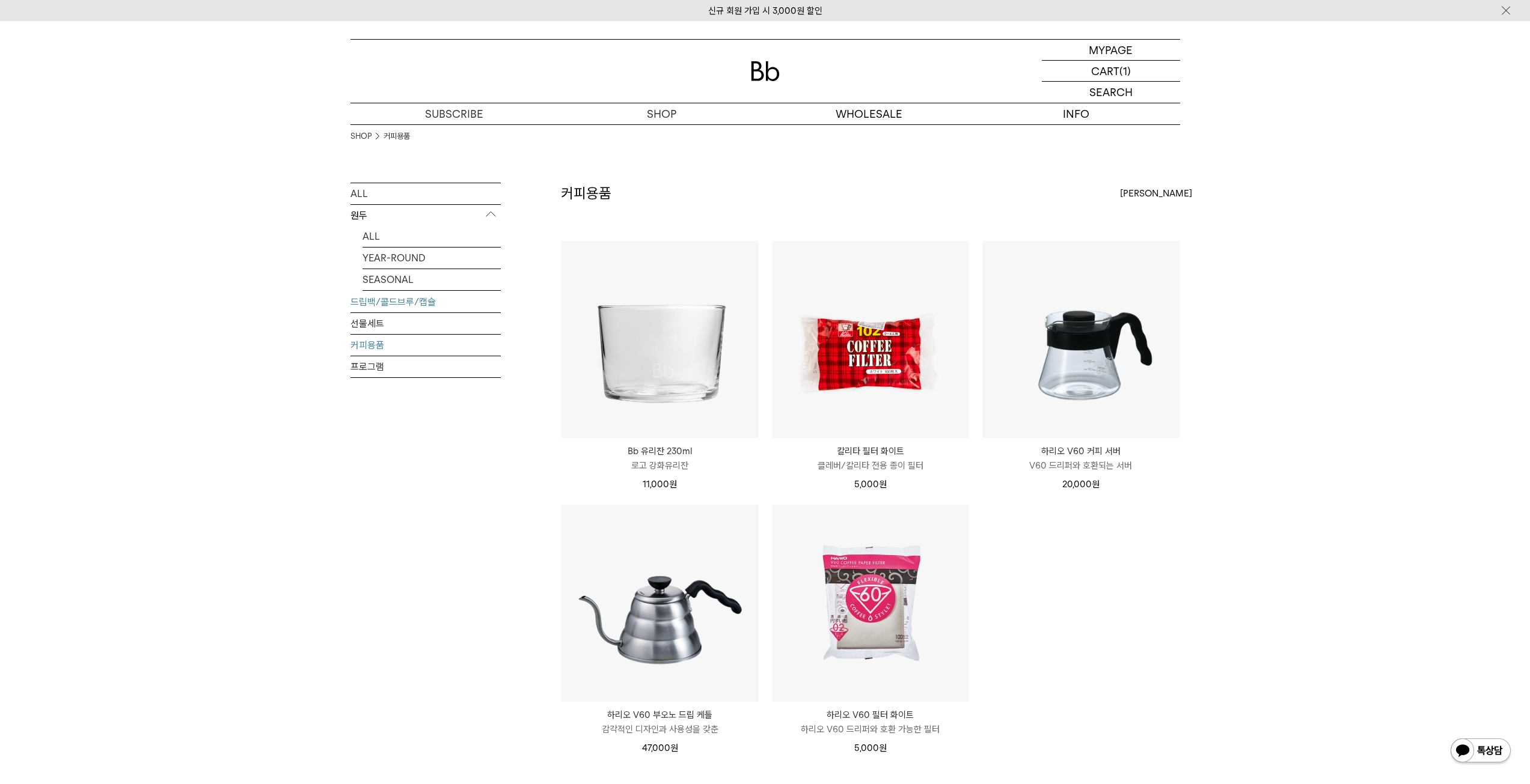
click at [367, 300] on link "드립백/콜드브루/캡슐" at bounding box center [425, 301] width 151 height 21
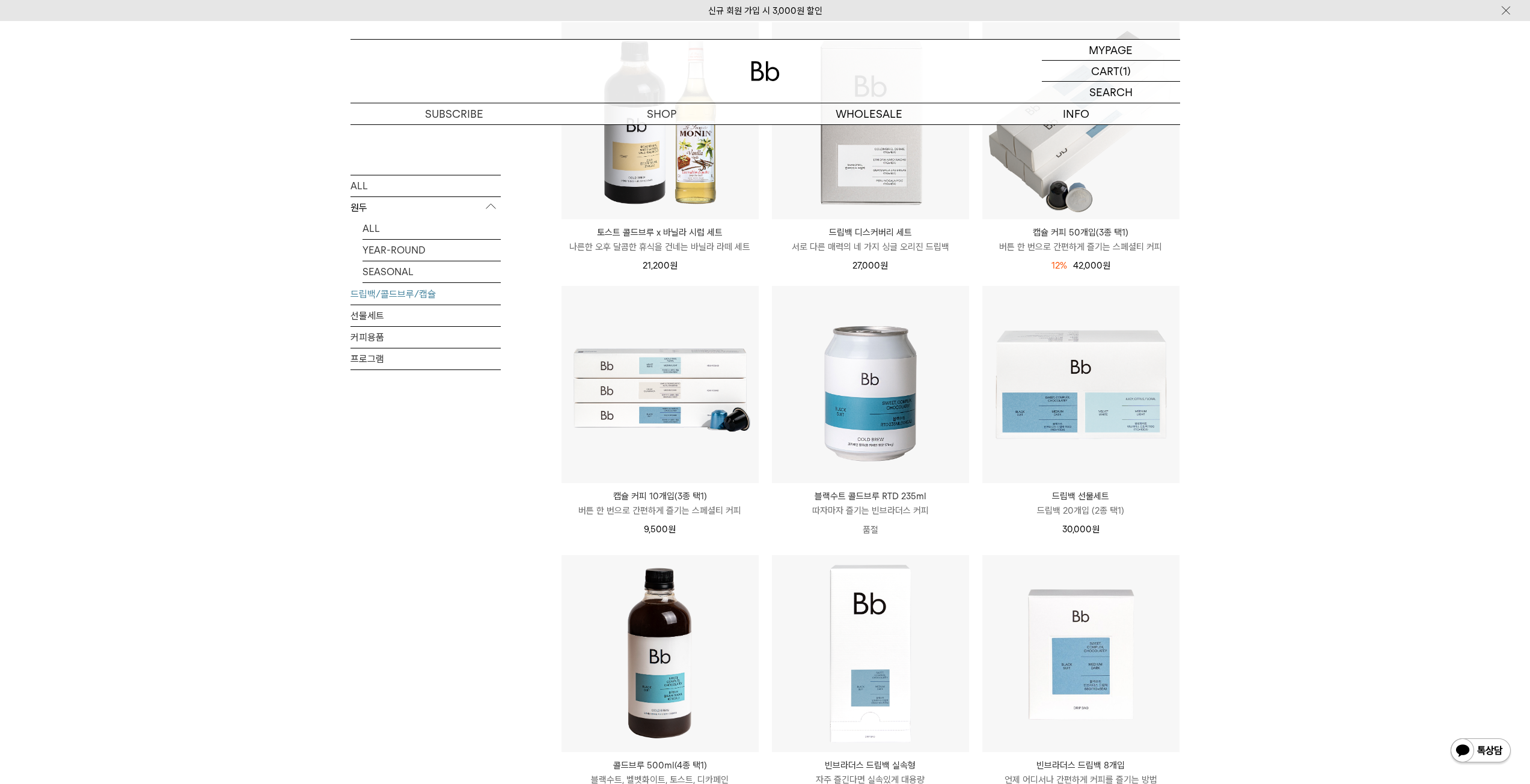
scroll to position [180, 0]
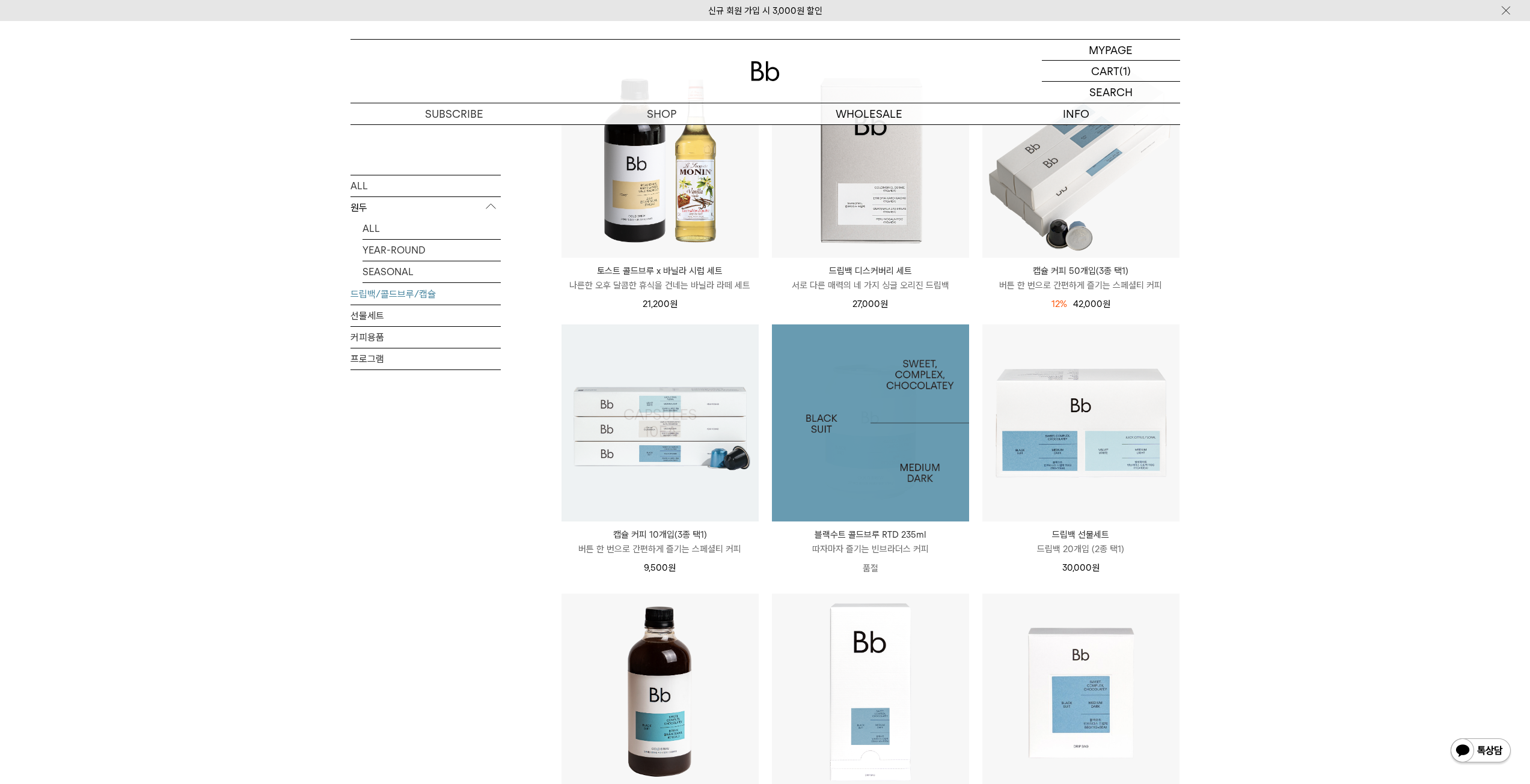
click at [865, 424] on img at bounding box center [870, 423] width 197 height 197
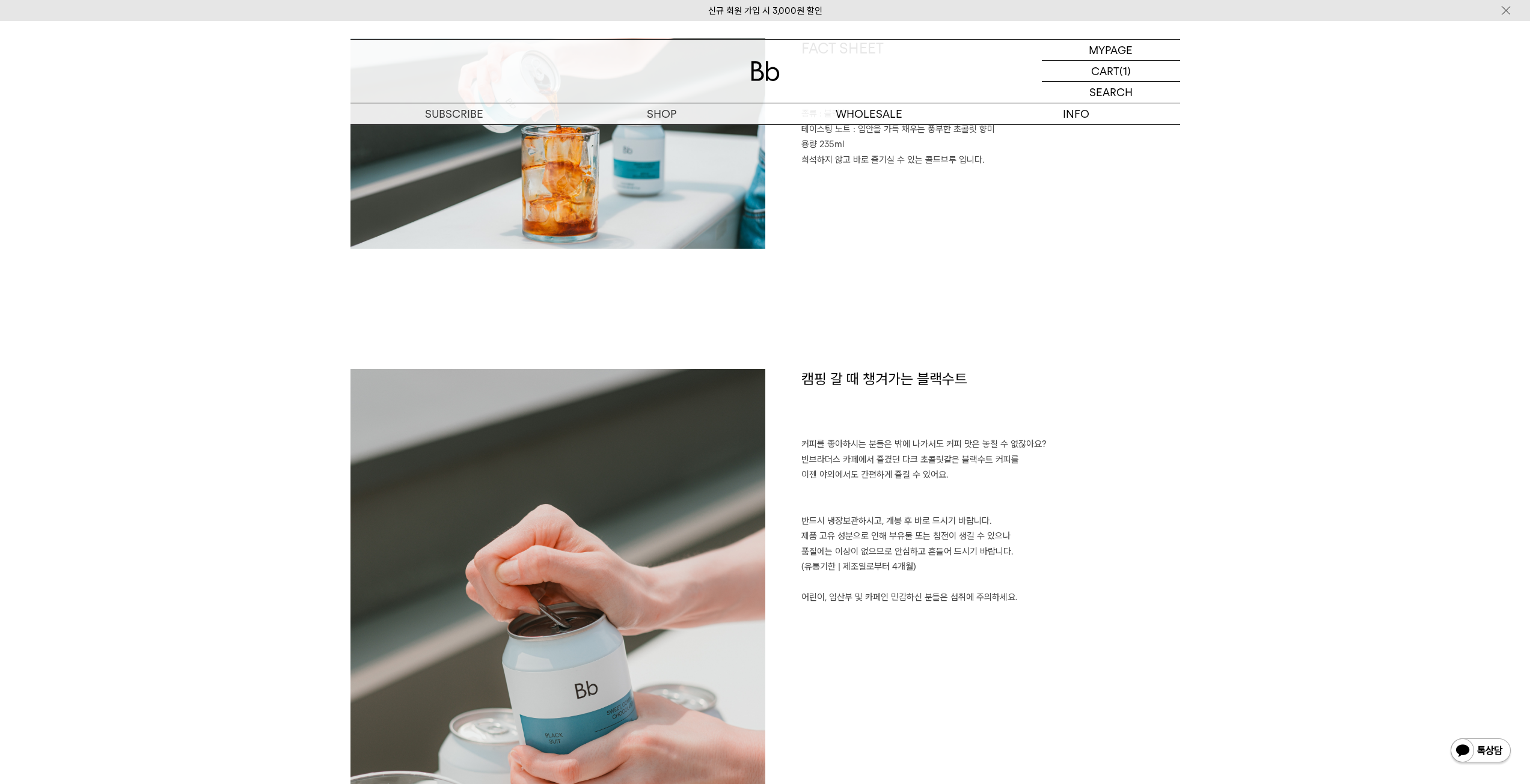
scroll to position [661, 0]
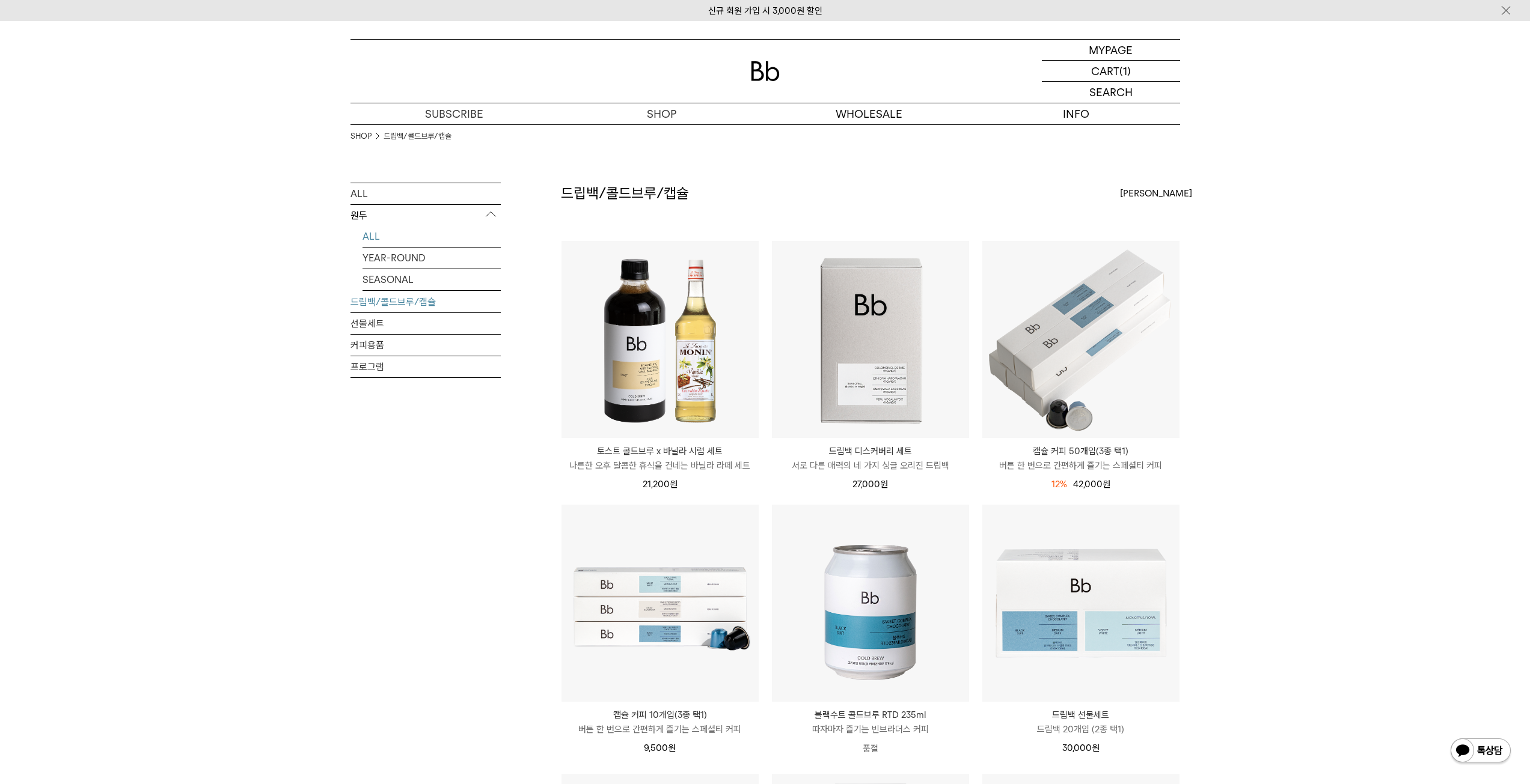
click at [374, 237] on link "ALL" at bounding box center [431, 236] width 138 height 21
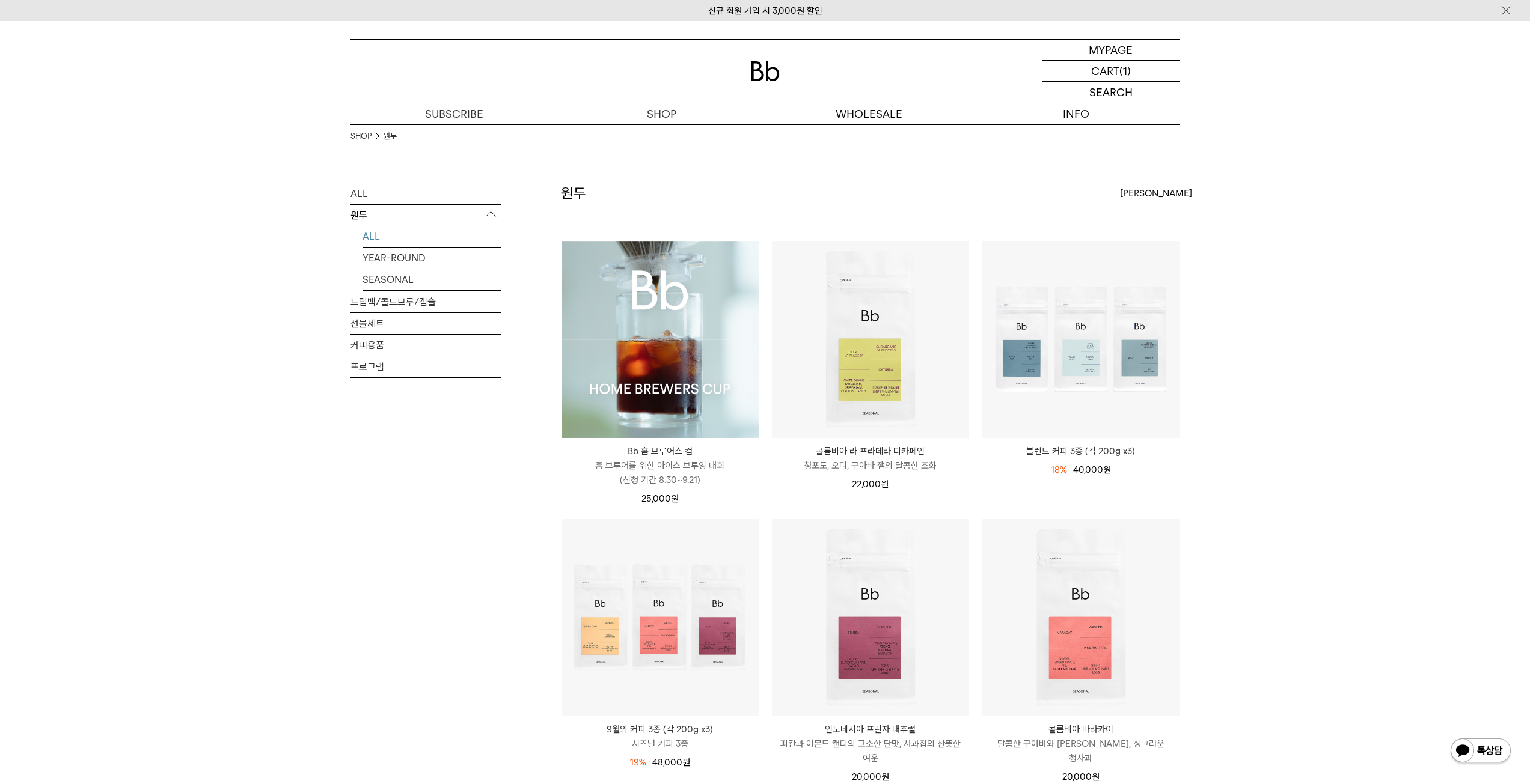
click at [682, 350] on img at bounding box center [659, 339] width 197 height 197
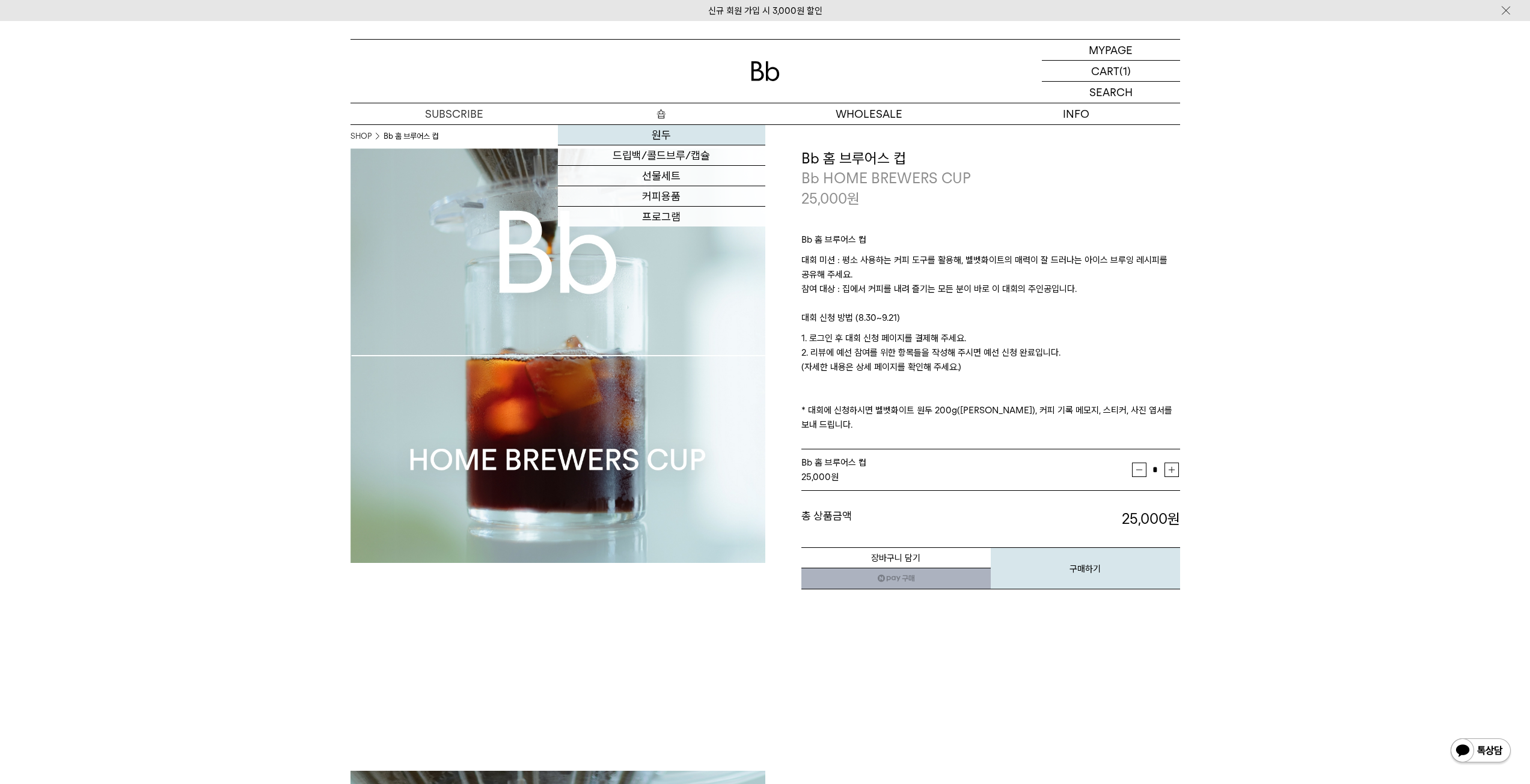
click at [656, 131] on link "원두" at bounding box center [661, 135] width 207 height 20
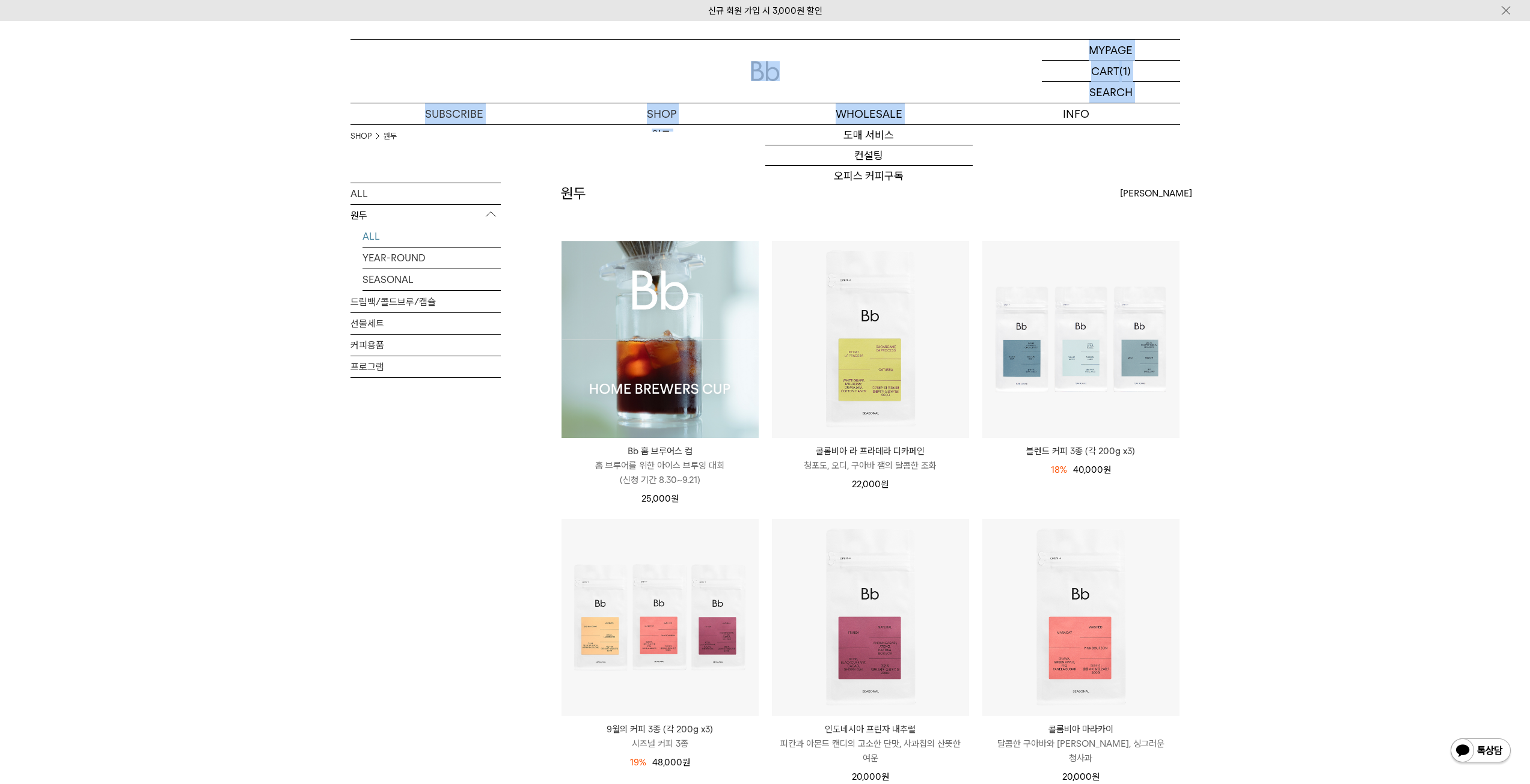
drag, startPoint x: 850, startPoint y: 110, endPoint x: 684, endPoint y: 100, distance: 166.3
click at [684, 100] on div "MYPAGE 마이페이지 LOGOUT 로그아웃 CART 장바구니 (1) SEARCH 검색 검색폼 ** 추천상품 최근검색어" at bounding box center [765, 82] width 830 height 85
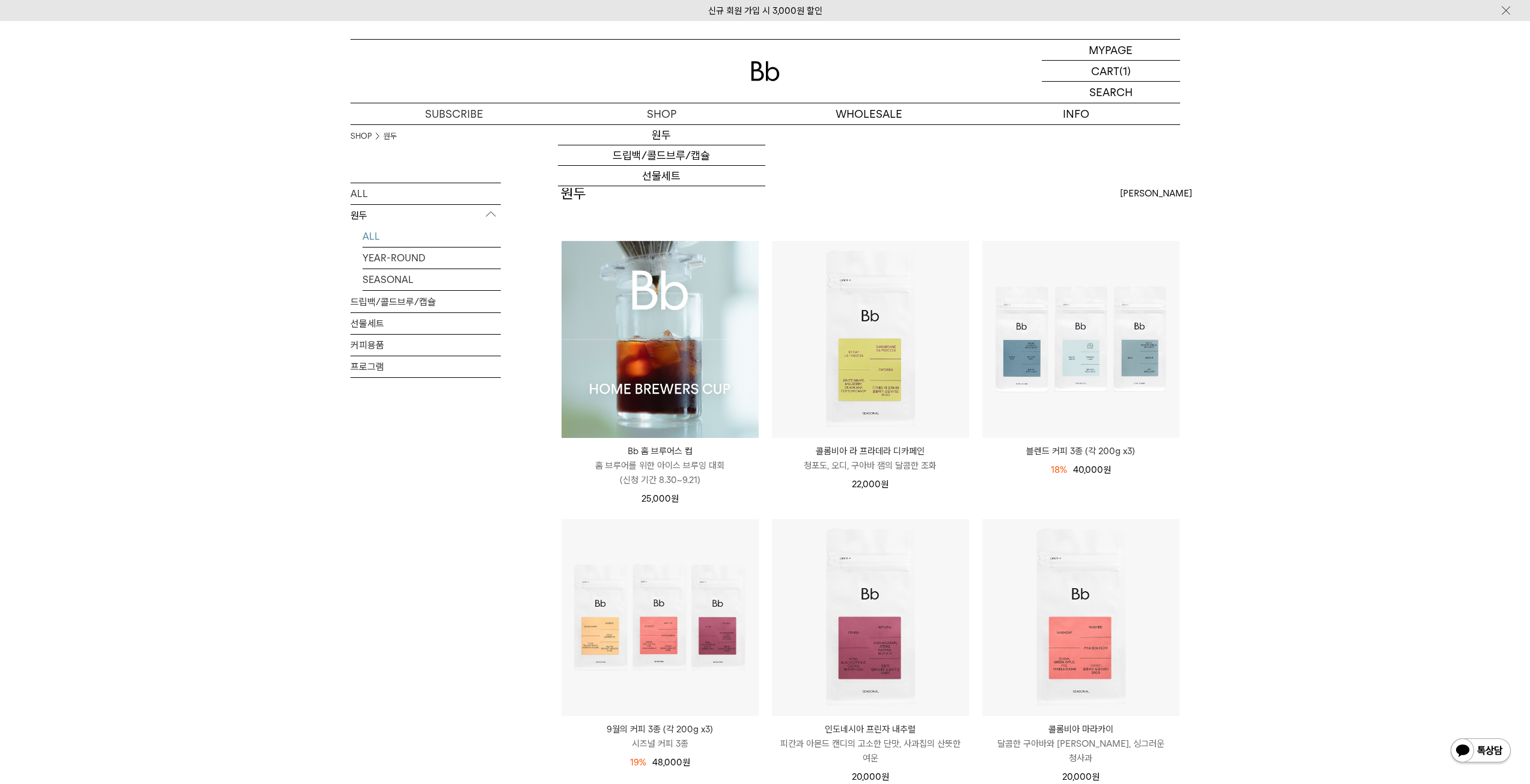
click at [384, 395] on div "ALL 원두 ALL YEAR-ROUND SEASONAL 드립백/콜드브루/캡슐 선물세트 커피용품 프로그램" at bounding box center [425, 335] width 151 height 303
click at [622, 372] on img at bounding box center [659, 339] width 197 height 197
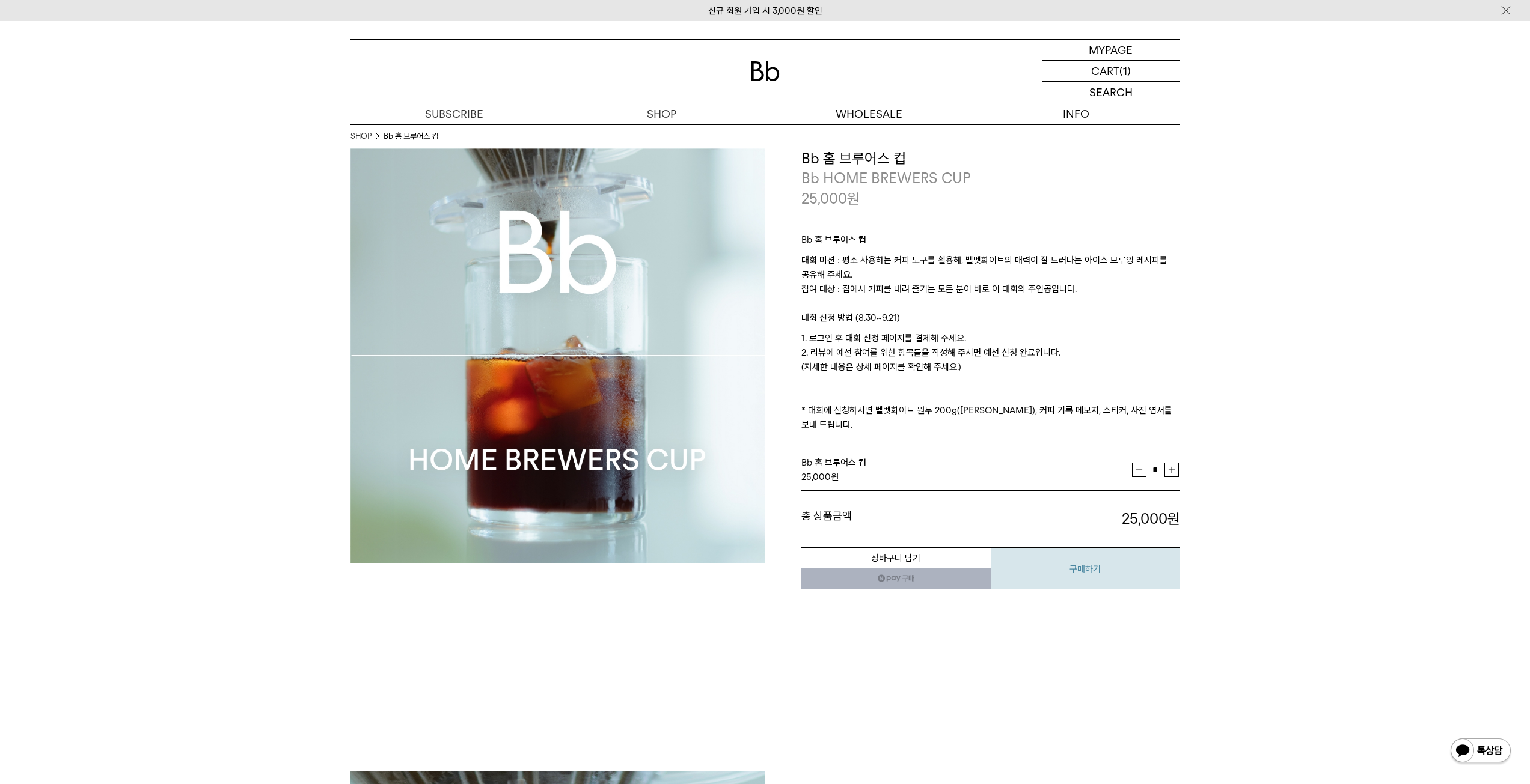
click at [1080, 551] on button "구매하기" at bounding box center [1085, 569] width 189 height 42
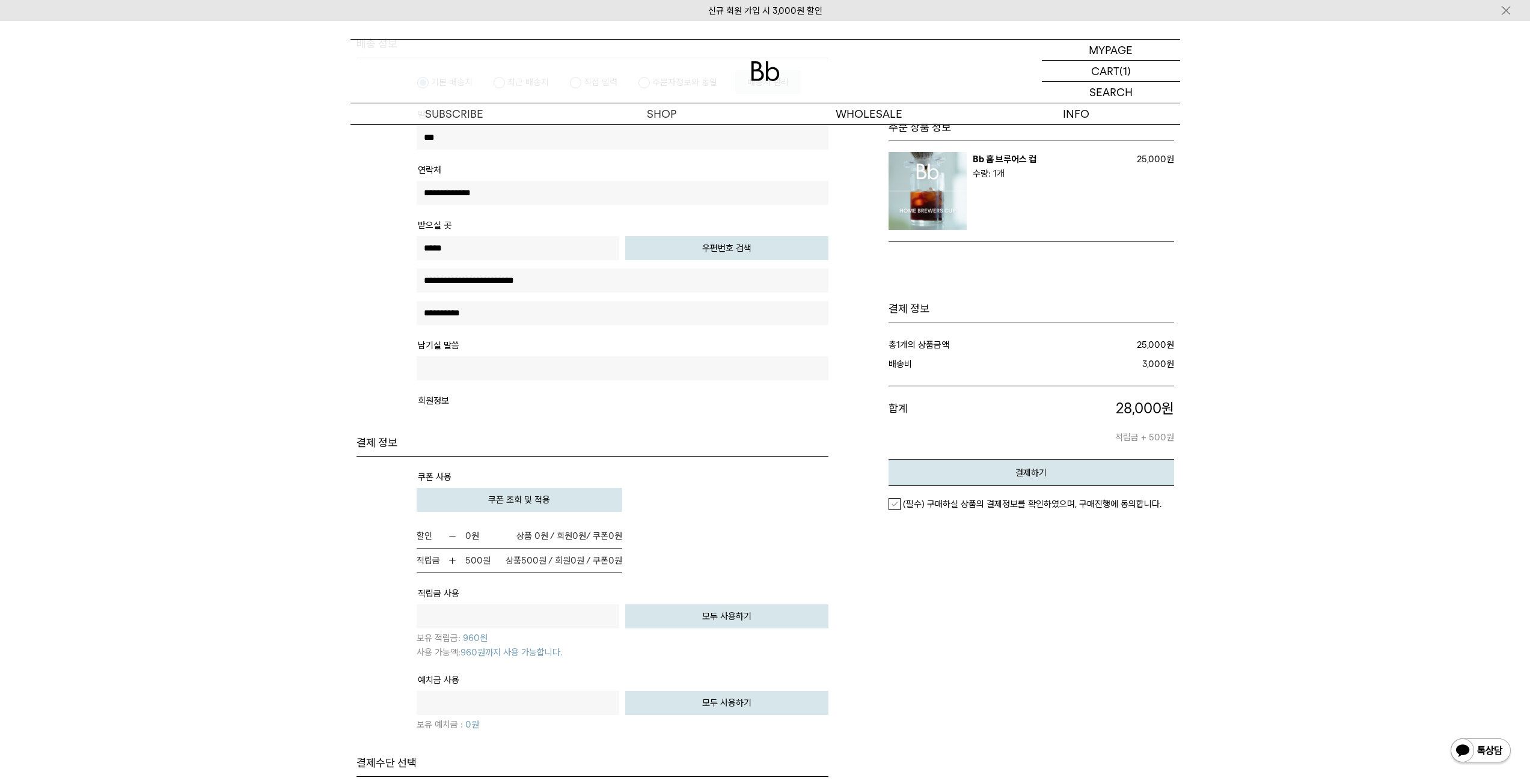
scroll to position [481, 0]
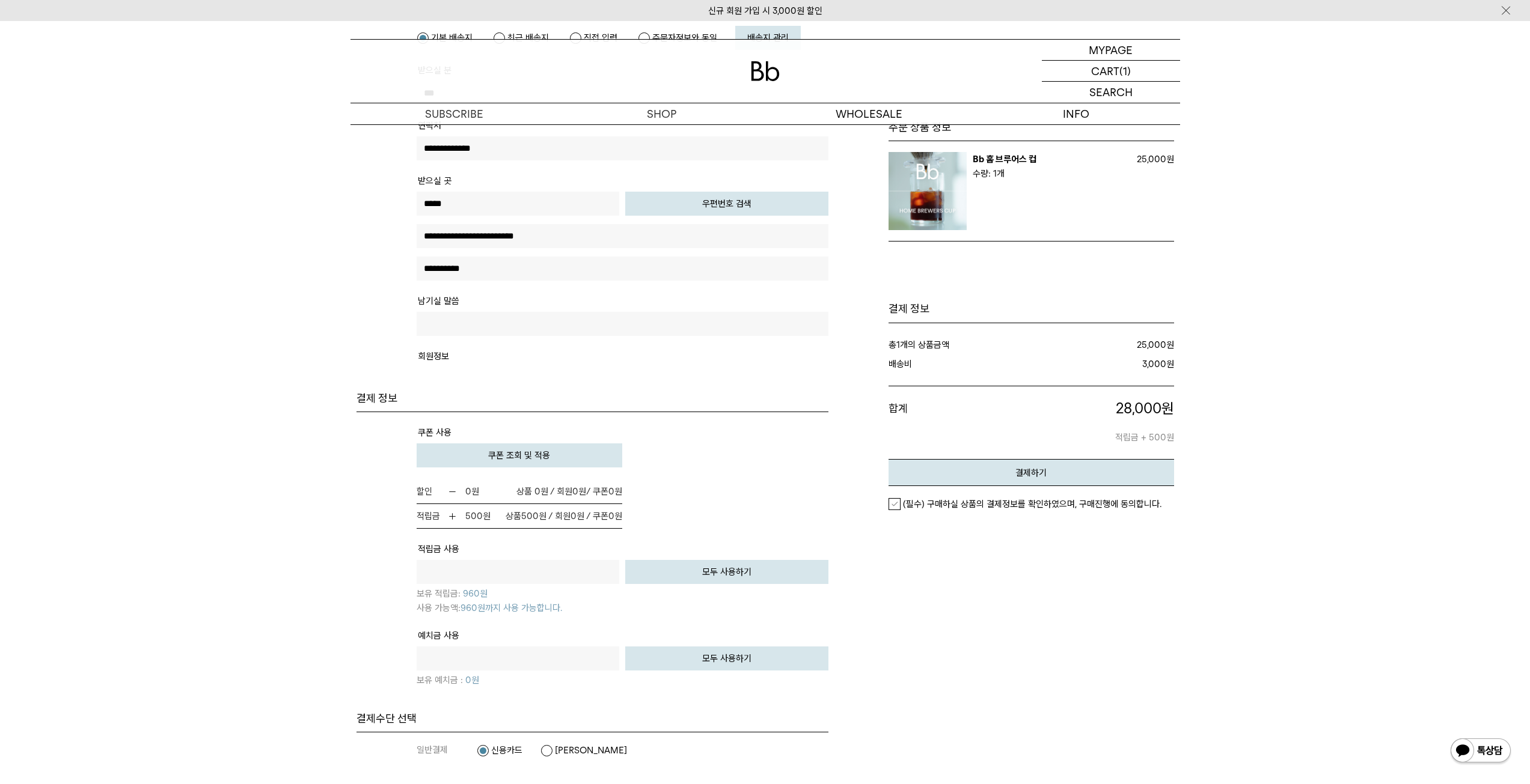
click at [546, 457] on span "쿠폰 조회 및 적용" at bounding box center [519, 455] width 62 height 11
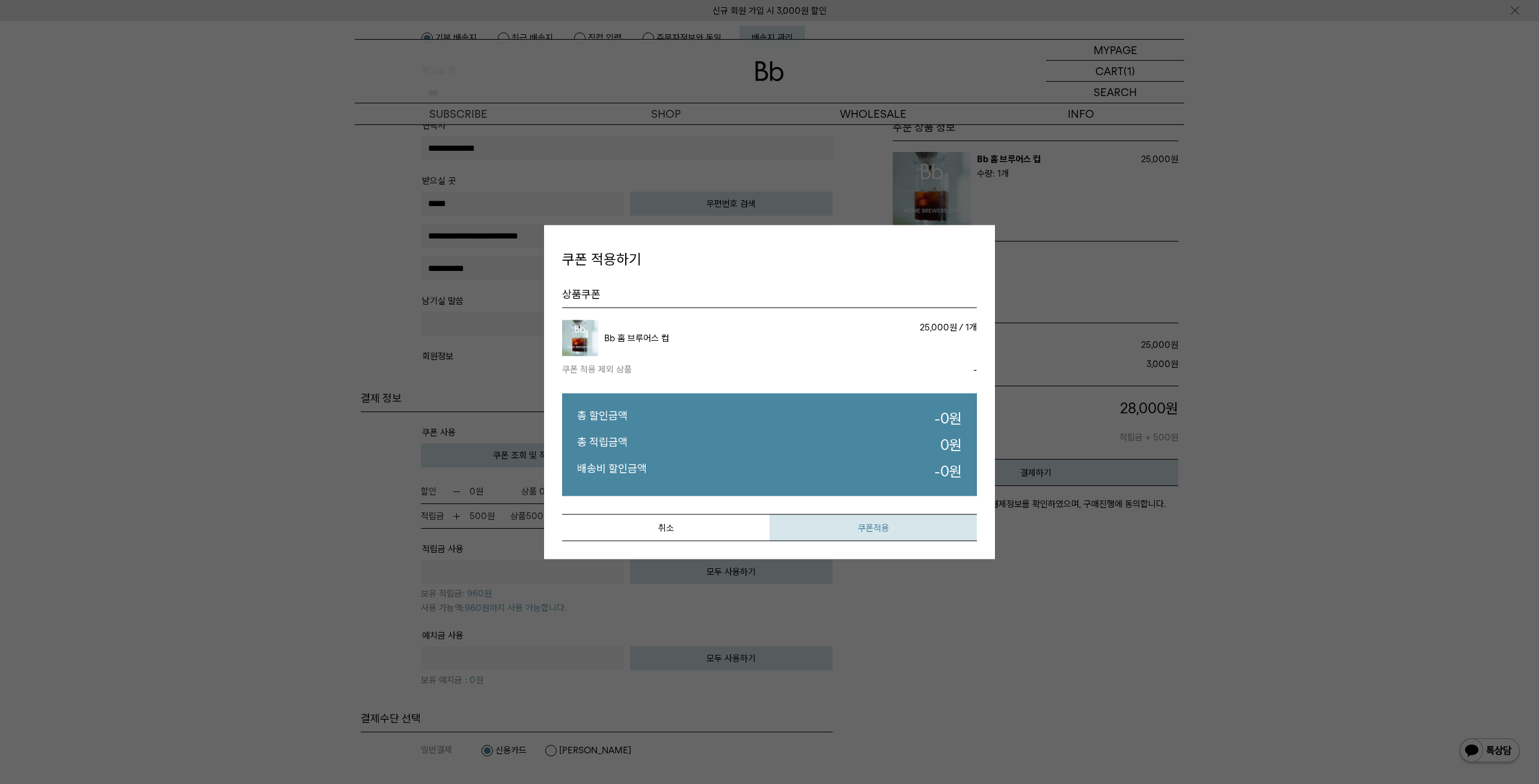
click at [844, 519] on button "쿠폰적용" at bounding box center [873, 528] width 207 height 27
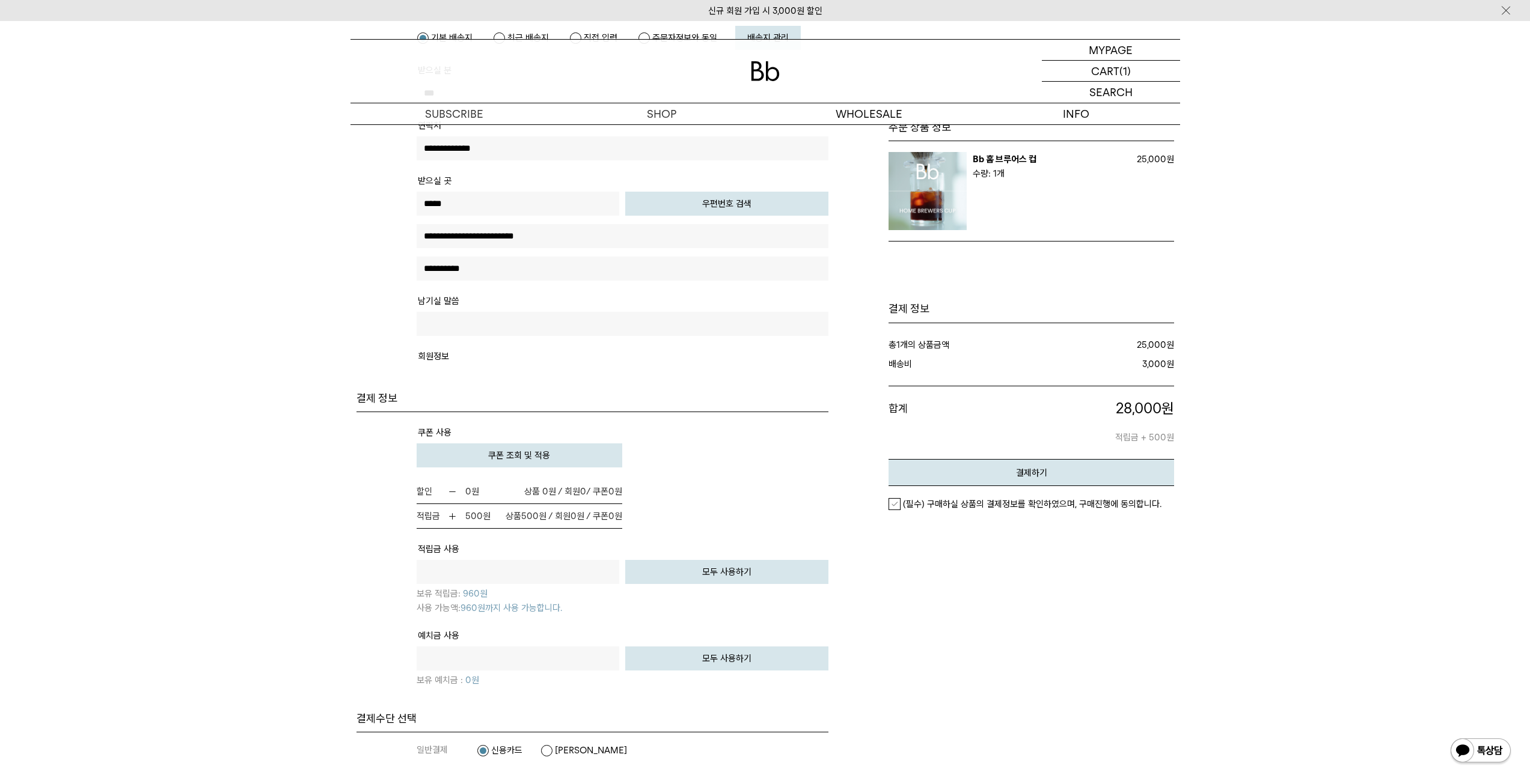
click at [943, 576] on div "주문 상품 정보" at bounding box center [1007, 252] width 334 height 1033
click at [897, 503] on label "(필수) 구매하실 상품의 결제정보를 확인하였으며, 구매진행에 동의합니다." at bounding box center [1025, 504] width 273 height 12
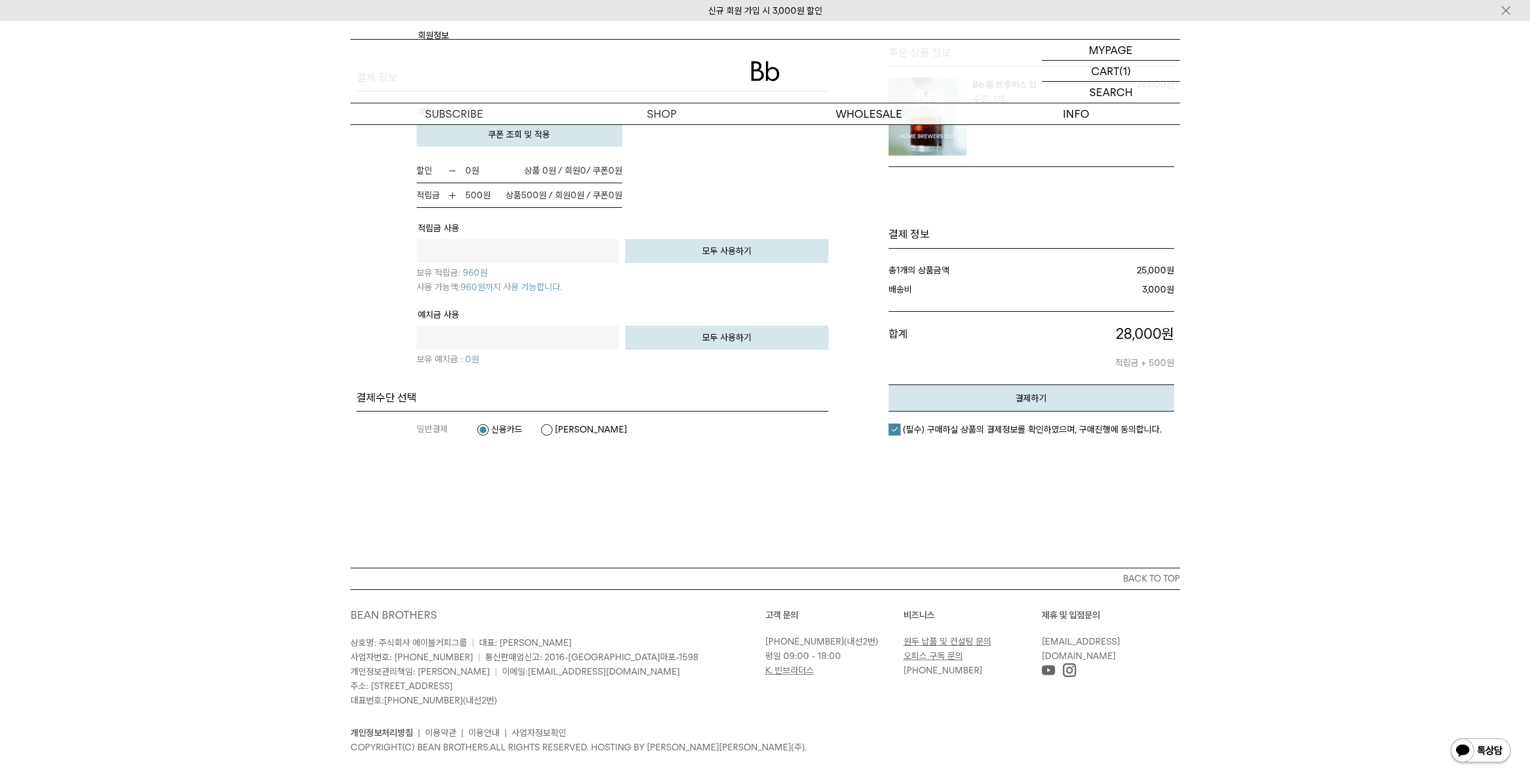
scroll to position [814, 0]
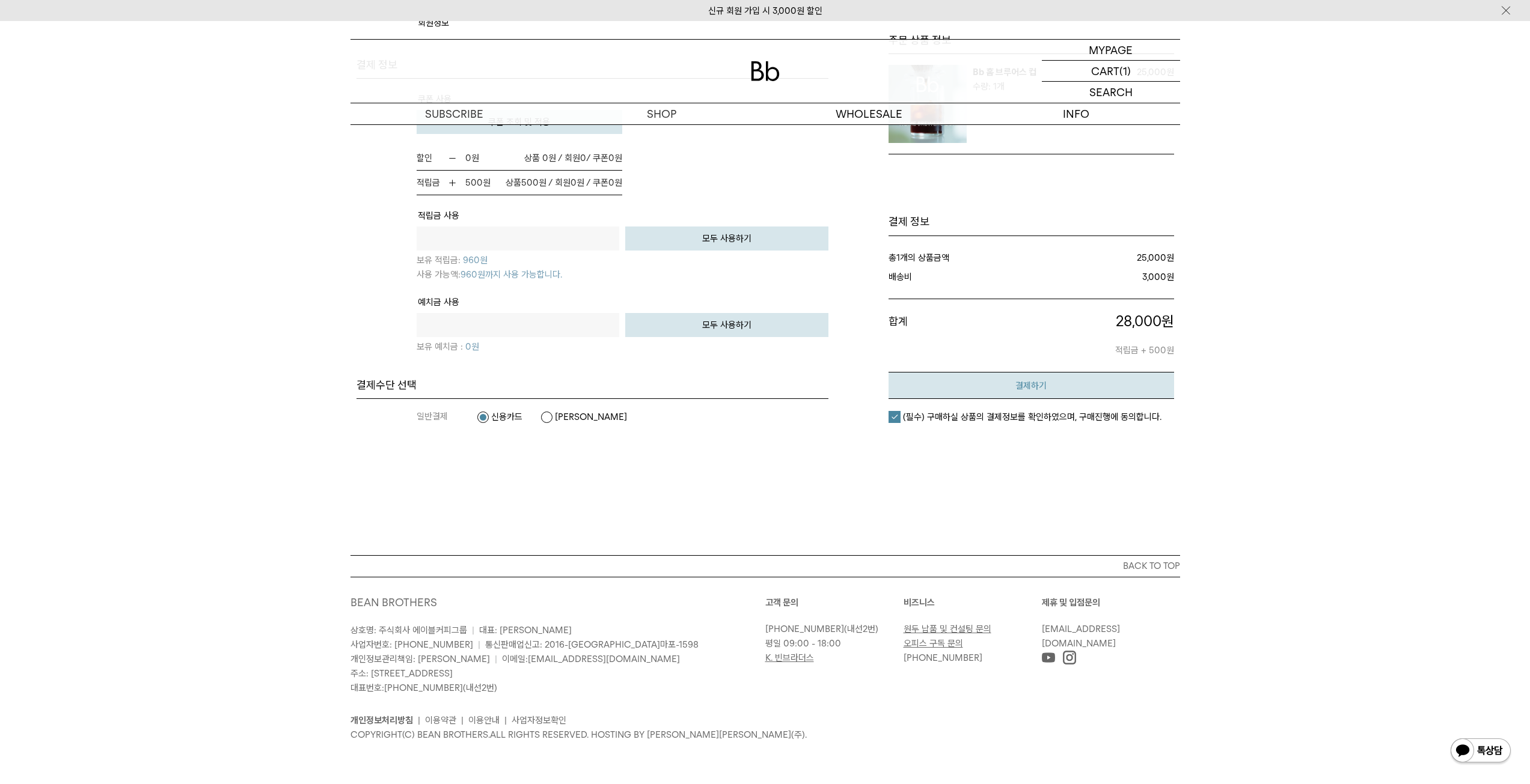
click at [1004, 391] on button "결제하기" at bounding box center [1031, 385] width 286 height 27
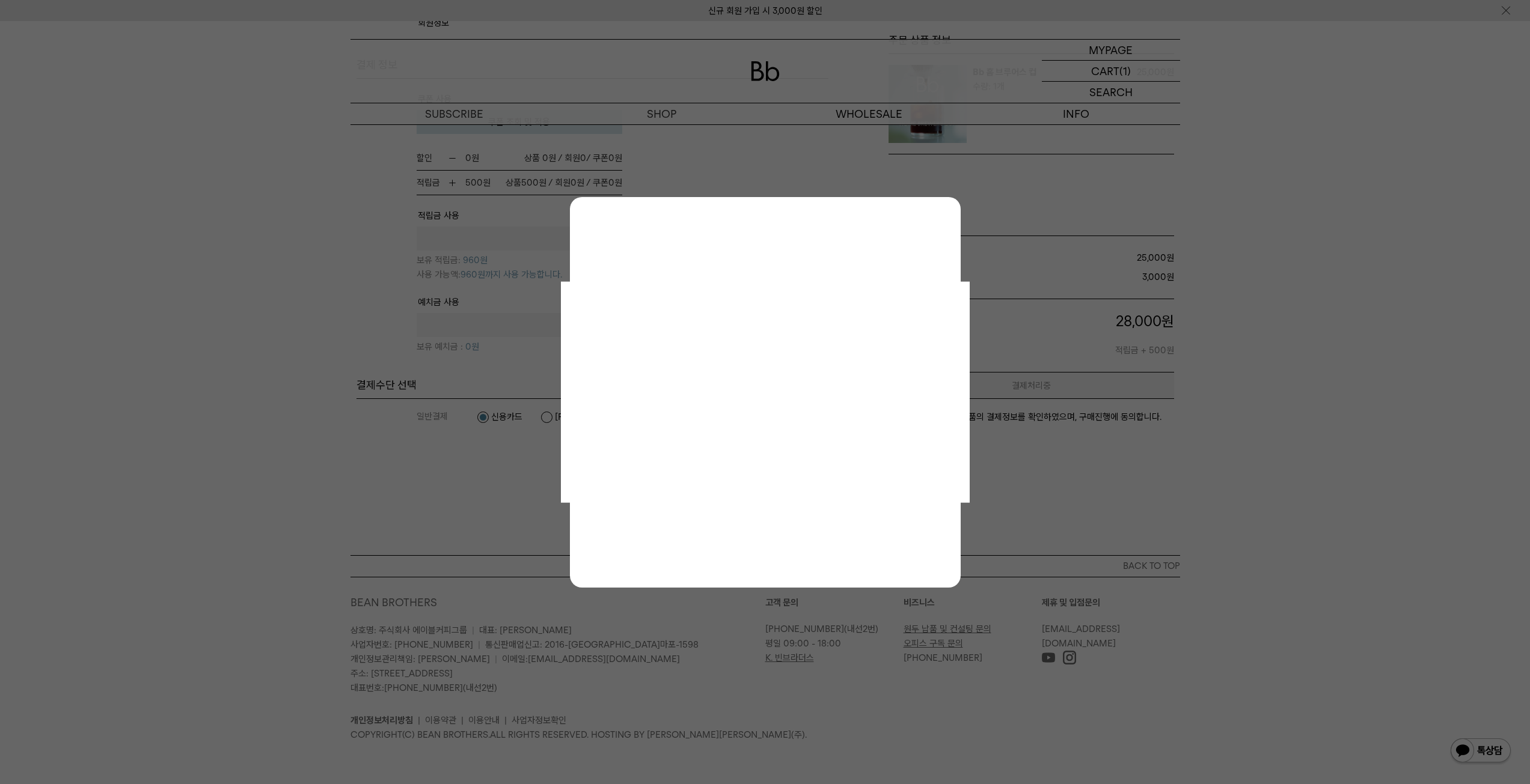
scroll to position [634, 0]
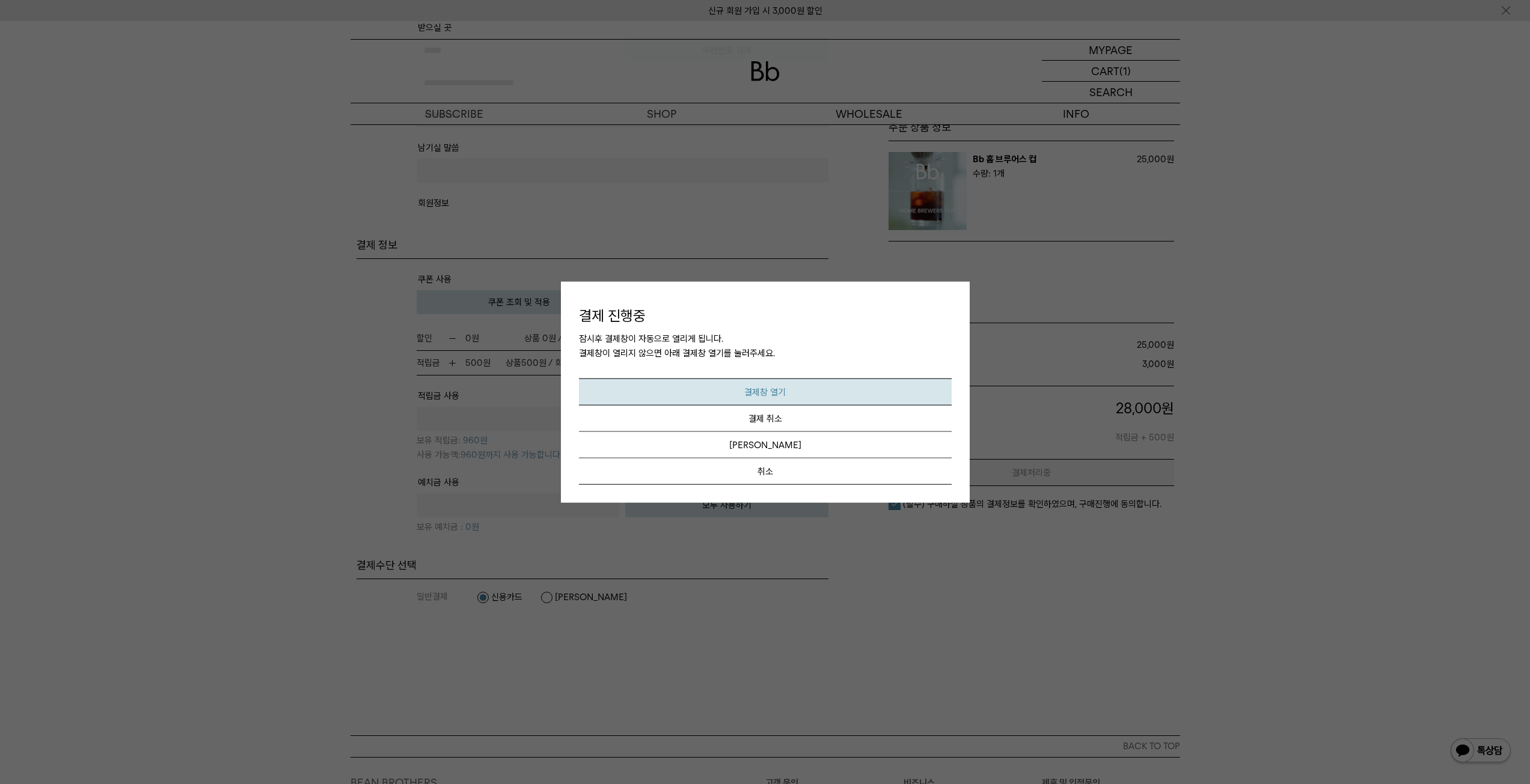
click at [761, 392] on em "결제창 열기" at bounding box center [765, 392] width 41 height 11
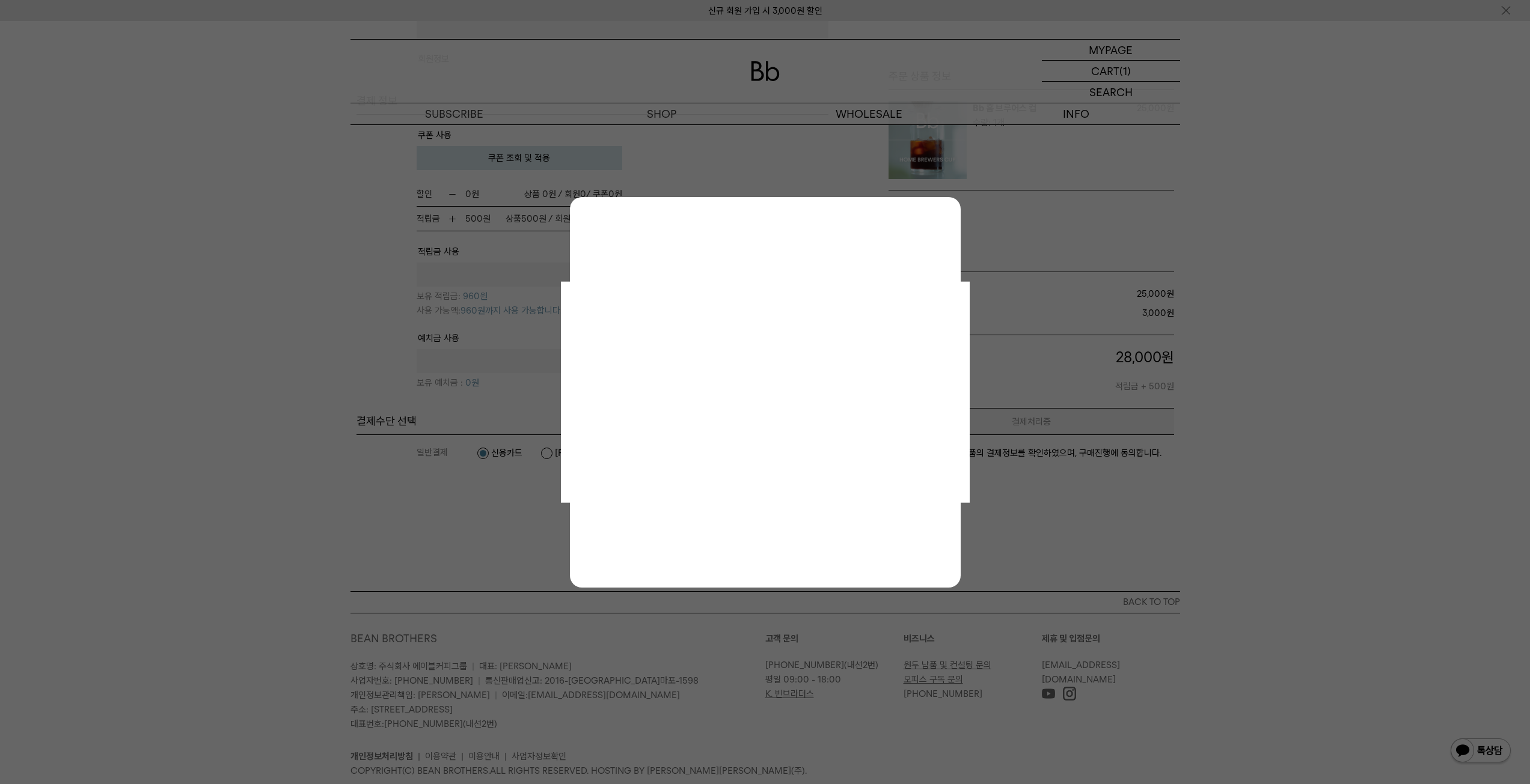
scroll to position [574, 0]
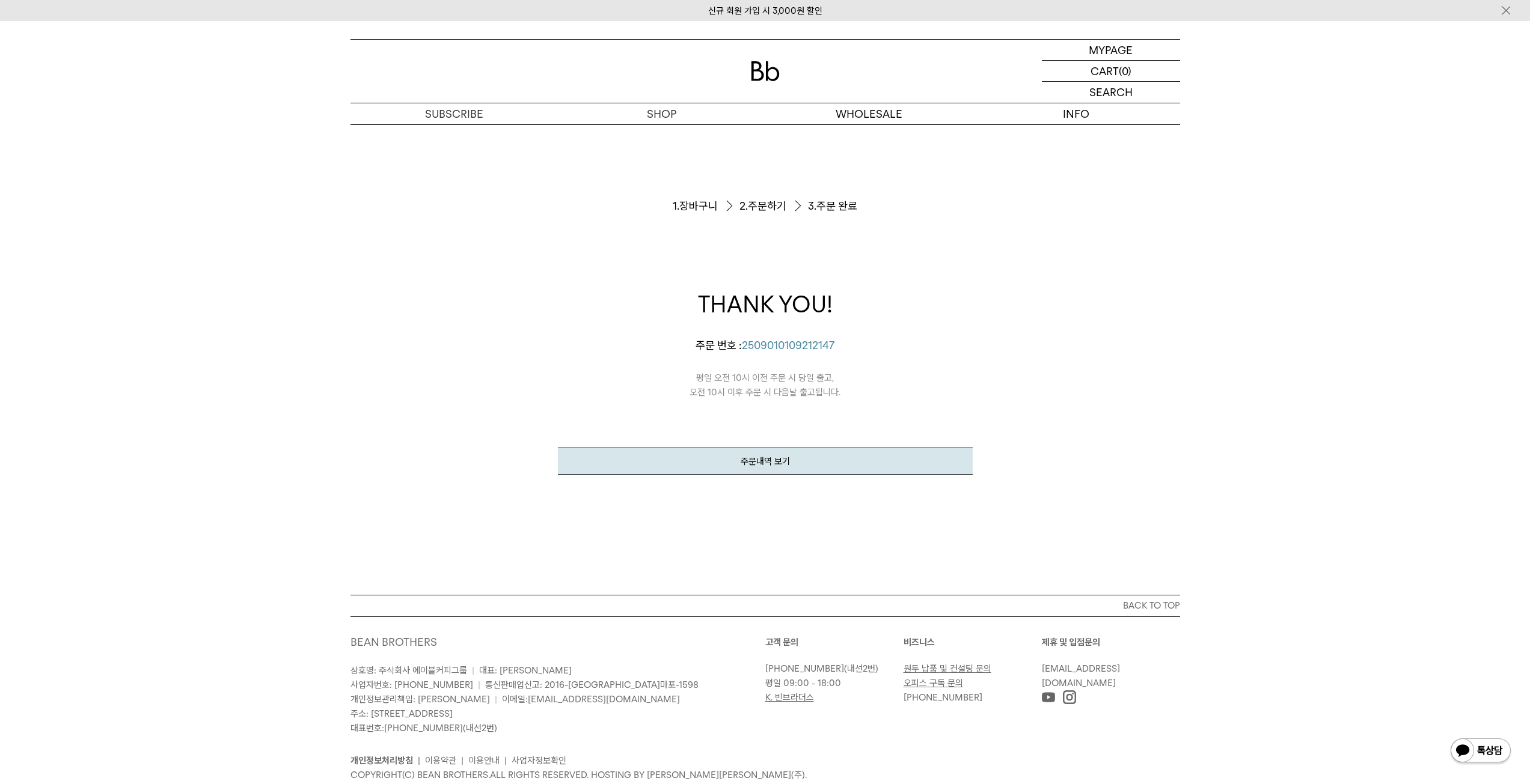
click at [1258, 397] on div "주문서작성 / 결제 1. 장바구니 2. 주문하기 3. 주문 완료 THANK YOU! 해운님의 주문이 정상적으로 접수되었습니다. 주문 번호 : …" at bounding box center [765, 359] width 1530 height 470
